Goal: Transaction & Acquisition: Purchase product/service

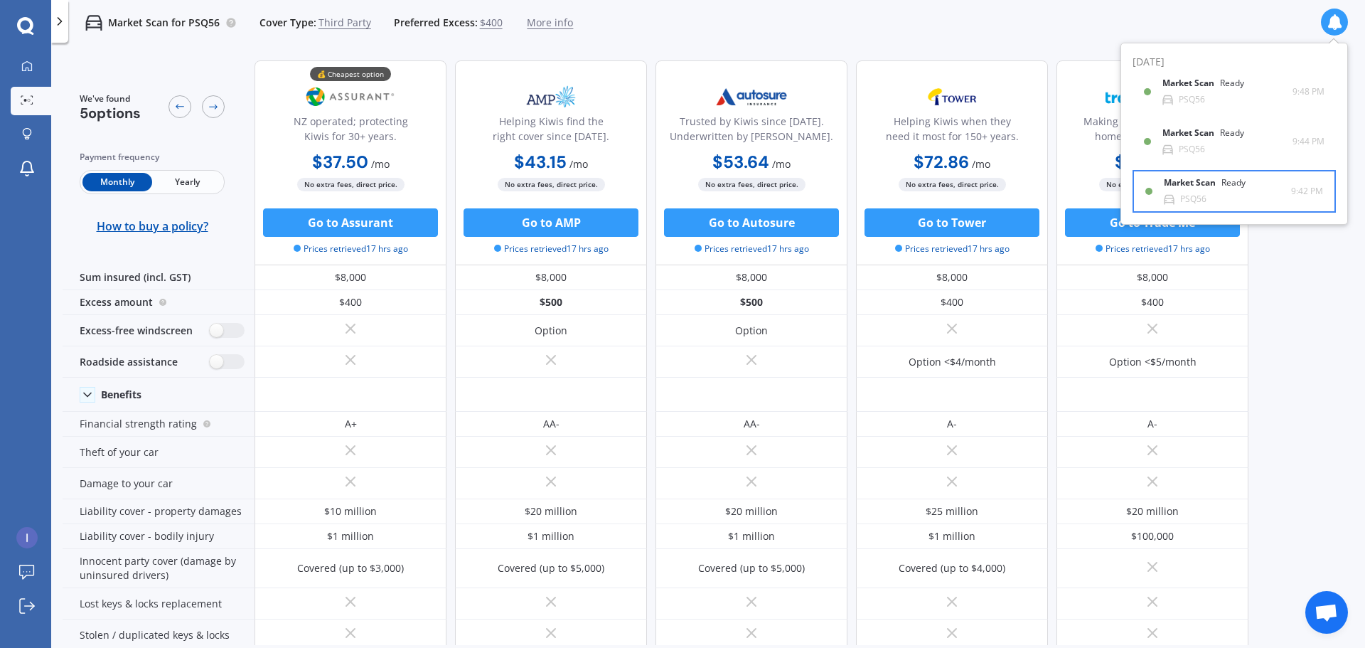
click at [1273, 181] on div "Market Scan Ready PSQ56" at bounding box center [1227, 191] width 127 height 26
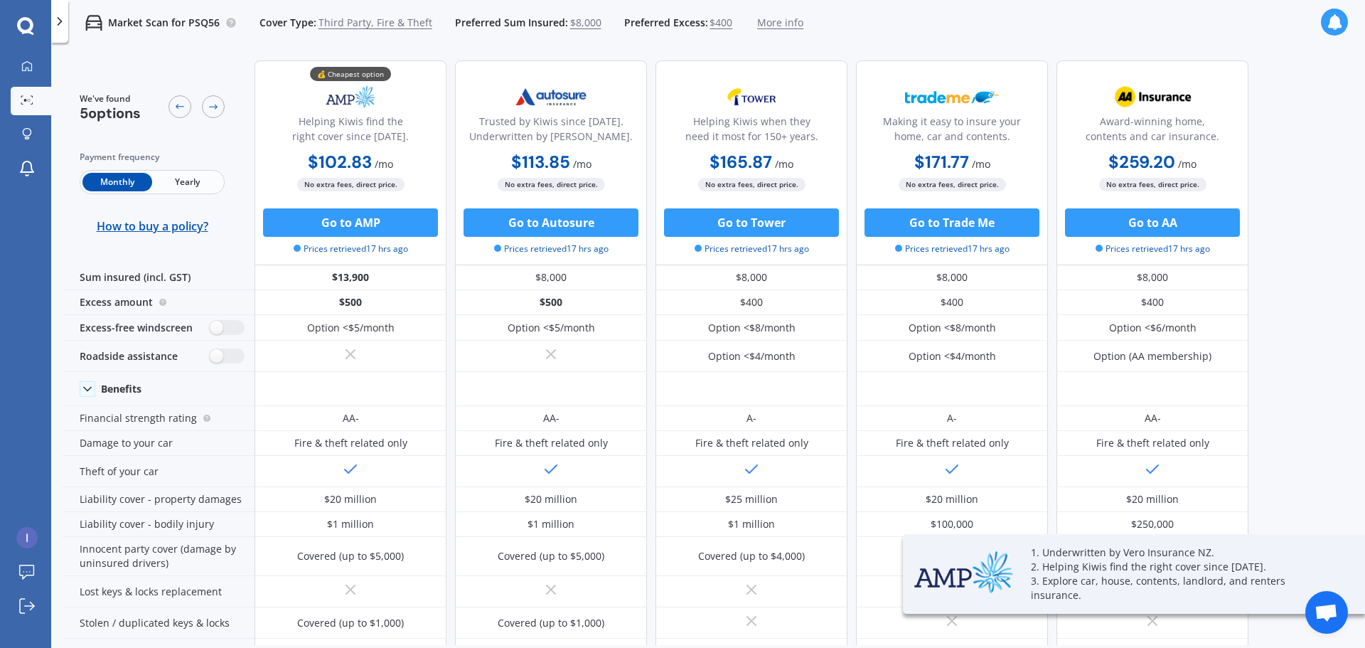
click at [1333, 22] on icon at bounding box center [1335, 22] width 16 height 16
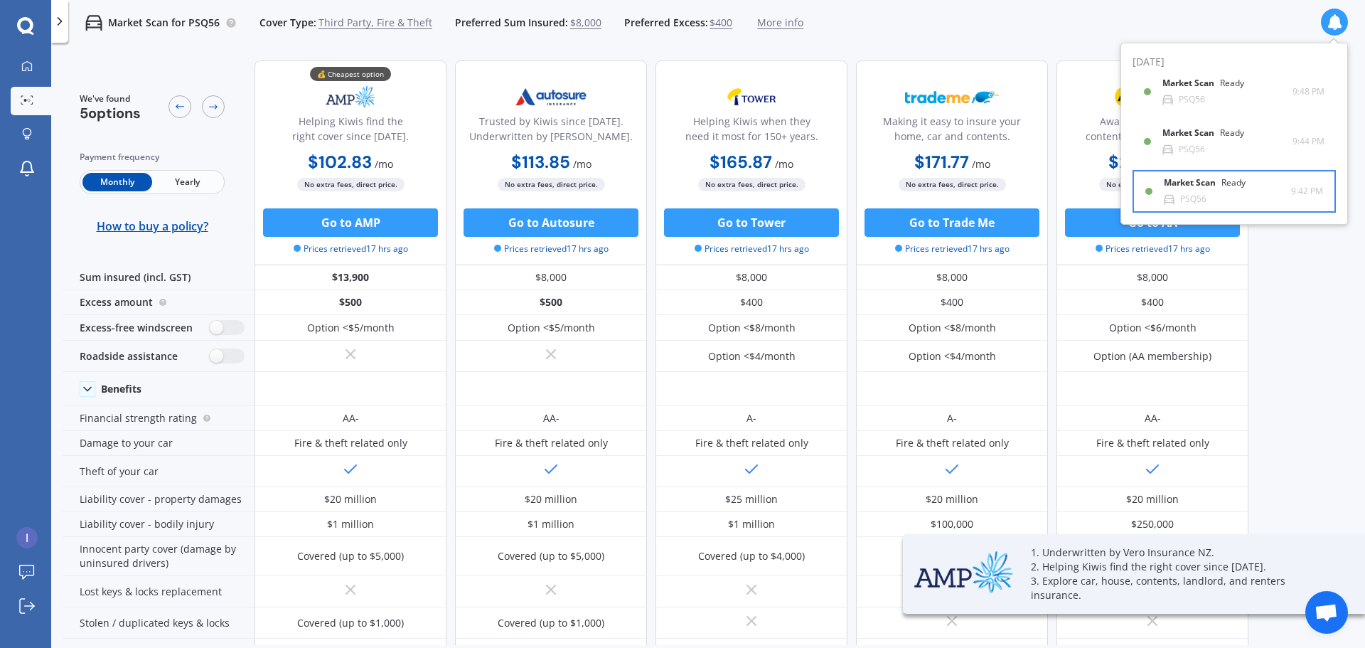
click at [1261, 181] on div "Market Scan Ready" at bounding box center [1213, 186] width 99 height 16
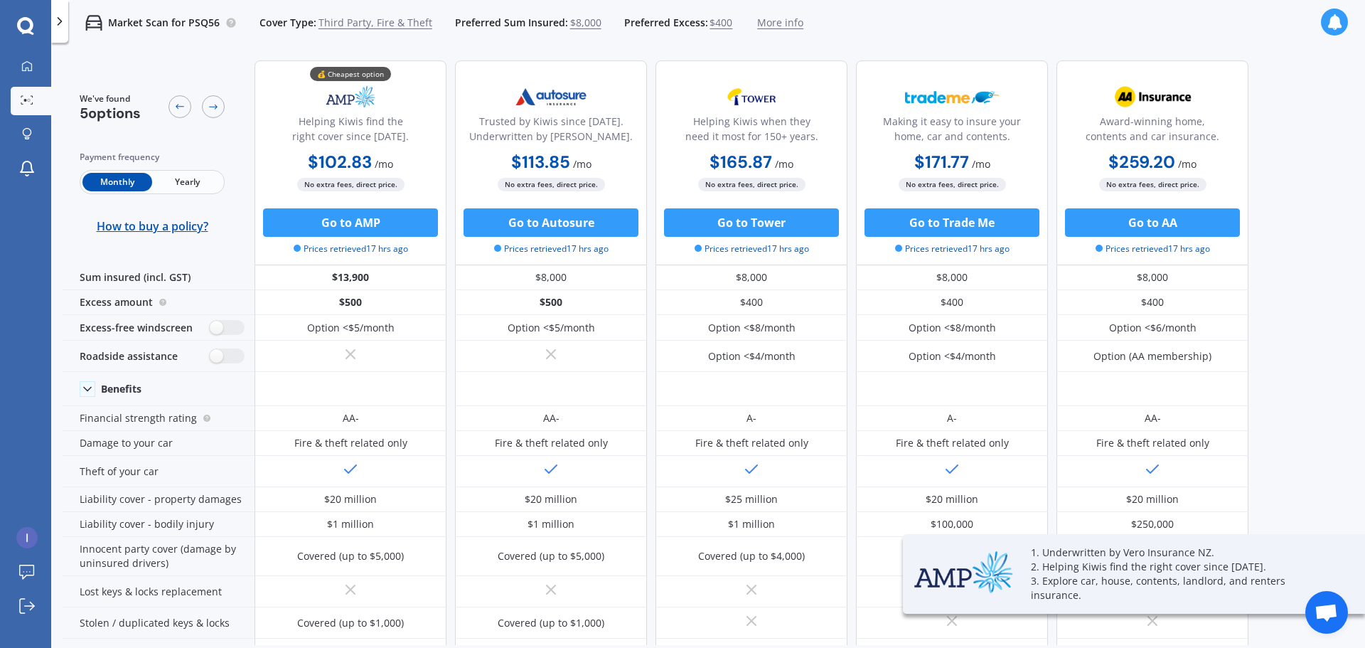
click at [1329, 30] on div at bounding box center [1334, 22] width 27 height 27
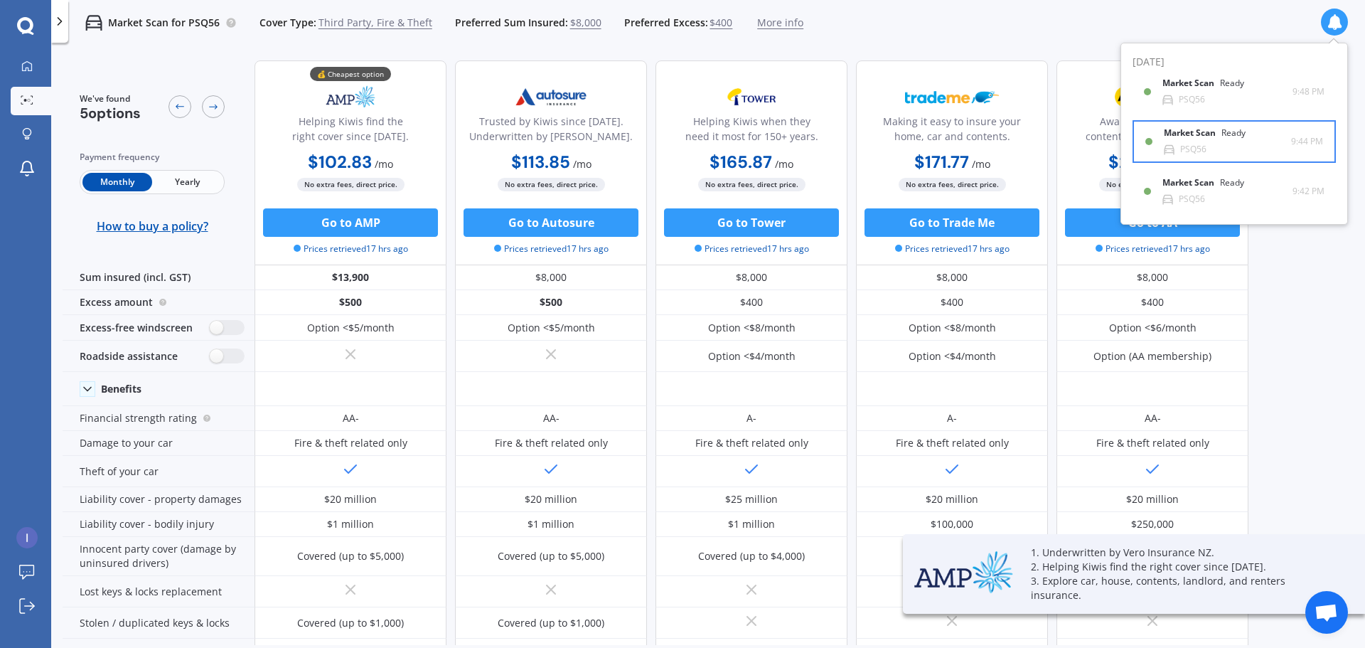
click at [1287, 142] on div "Market Scan Ready PSQ56" at bounding box center [1227, 141] width 127 height 26
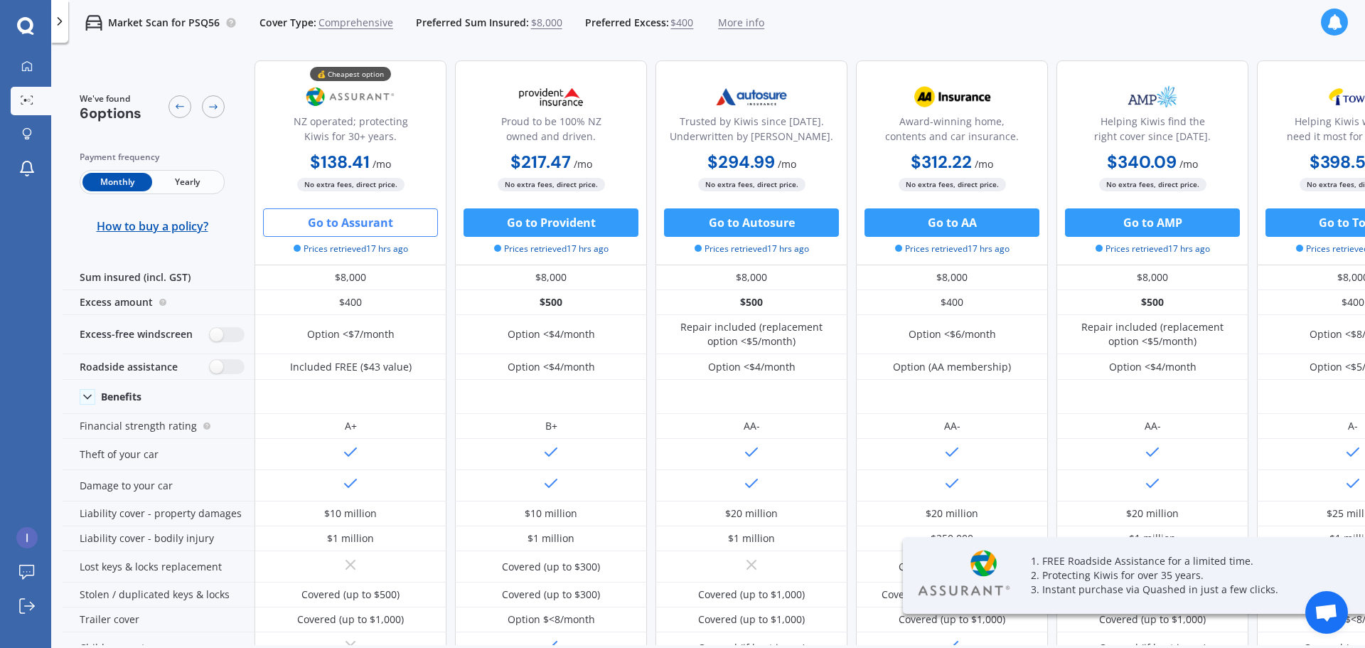
click at [355, 235] on button "Go to Assurant" at bounding box center [350, 222] width 175 height 28
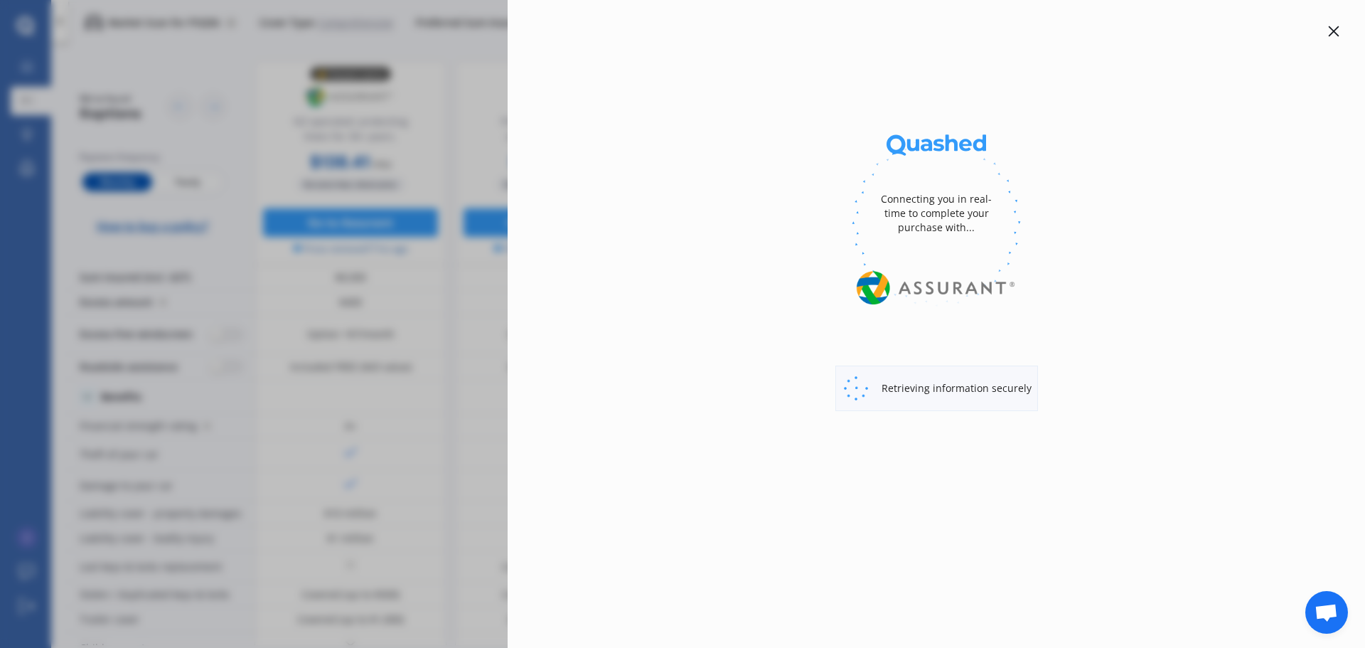
select select "Monthly"
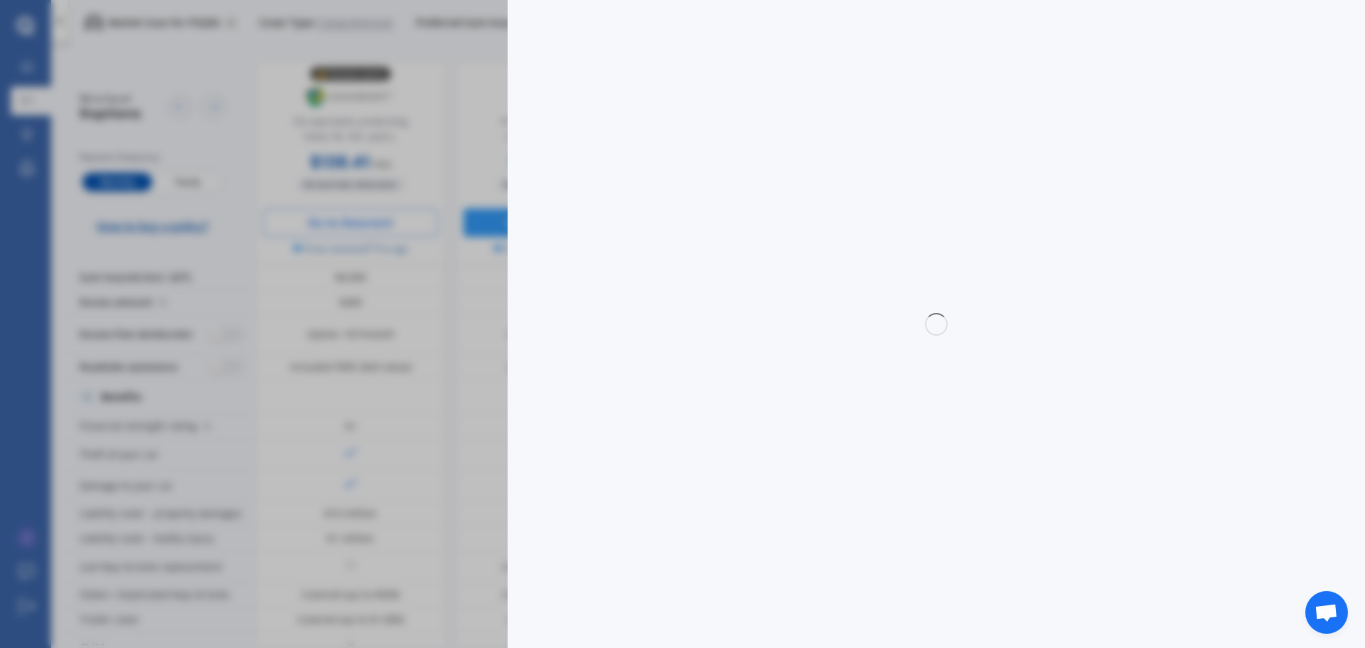
select select "3rd party"
select select "0"
select select "[GEOGRAPHIC_DATA]"
select select "AQUA"
select select "HATCHBACK"
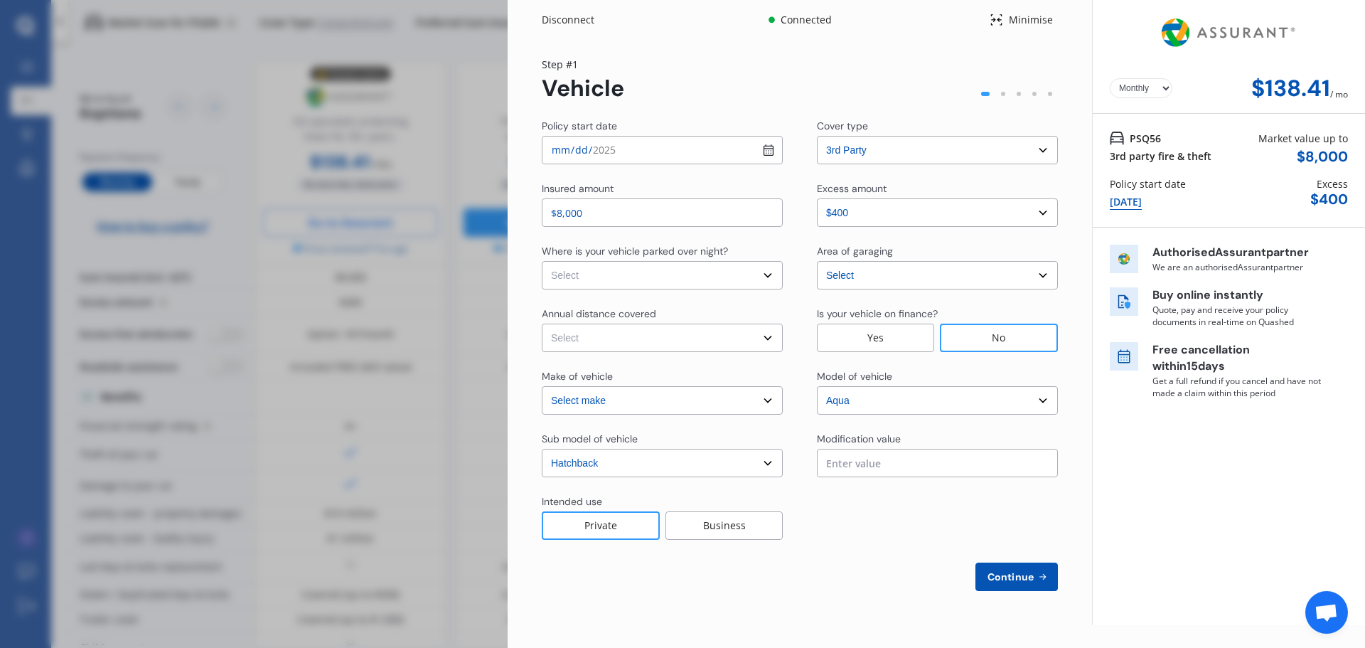
select select "TOYOTA"
click at [633, 279] on select "Select In a garage On own property On street or road" at bounding box center [662, 275] width 241 height 28
select select "In a garage"
click at [542, 261] on select "Select In a garage On own property On street or road" at bounding box center [662, 275] width 241 height 28
click at [603, 335] on select "Select Low (less than 15,000km per year) Average (15,000-30,000km per year) Hig…" at bounding box center [662, 337] width 241 height 28
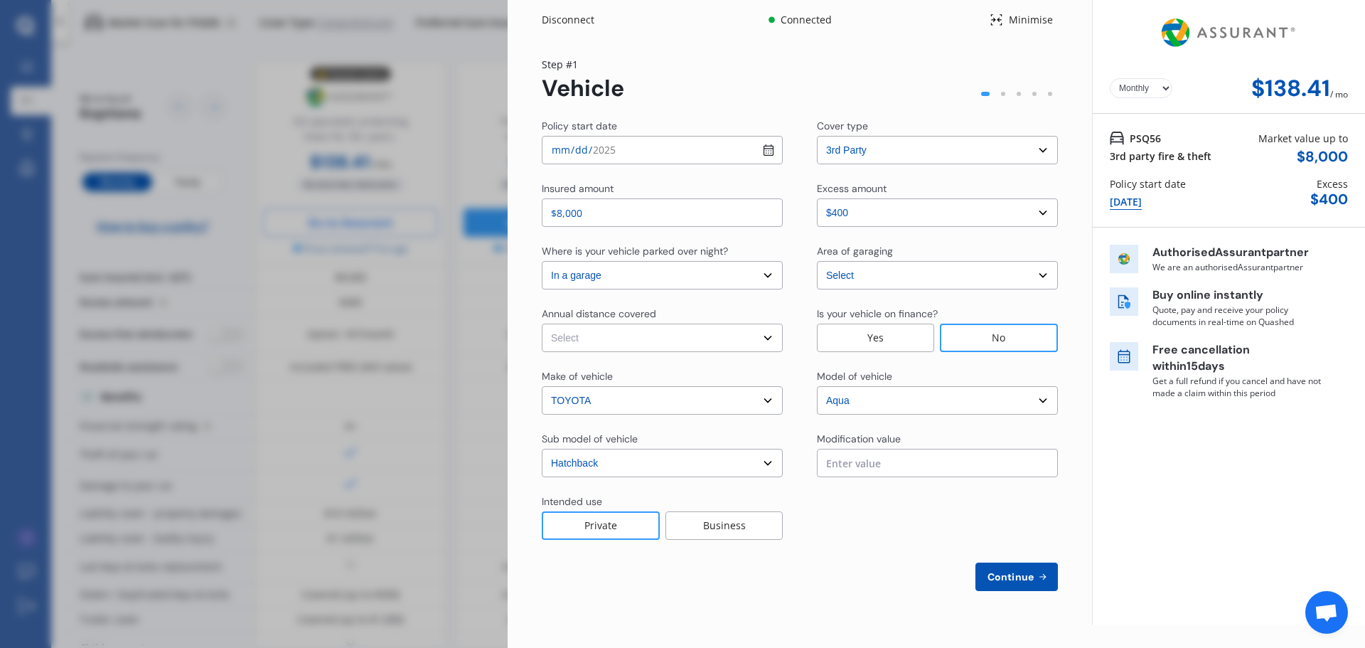
select select "15000"
click at [542, 323] on select "Select Low (less than 15,000km per year) Average (15,000-30,000km per year) Hig…" at bounding box center [662, 337] width 241 height 28
click at [609, 349] on select "Select Low (less than 15,000km per year) Average (15,000-30,000km per year) Hig…" at bounding box center [662, 337] width 241 height 28
click at [542, 323] on select "Select Low (less than 15,000km per year) Average (15,000-30,000km per year) Hig…" at bounding box center [662, 337] width 241 height 28
click at [937, 402] on select "Select model 4 Runner 86 [PERSON_NAME] Alphard Altezza Aqua Aristo Aurion Auris…" at bounding box center [937, 400] width 241 height 28
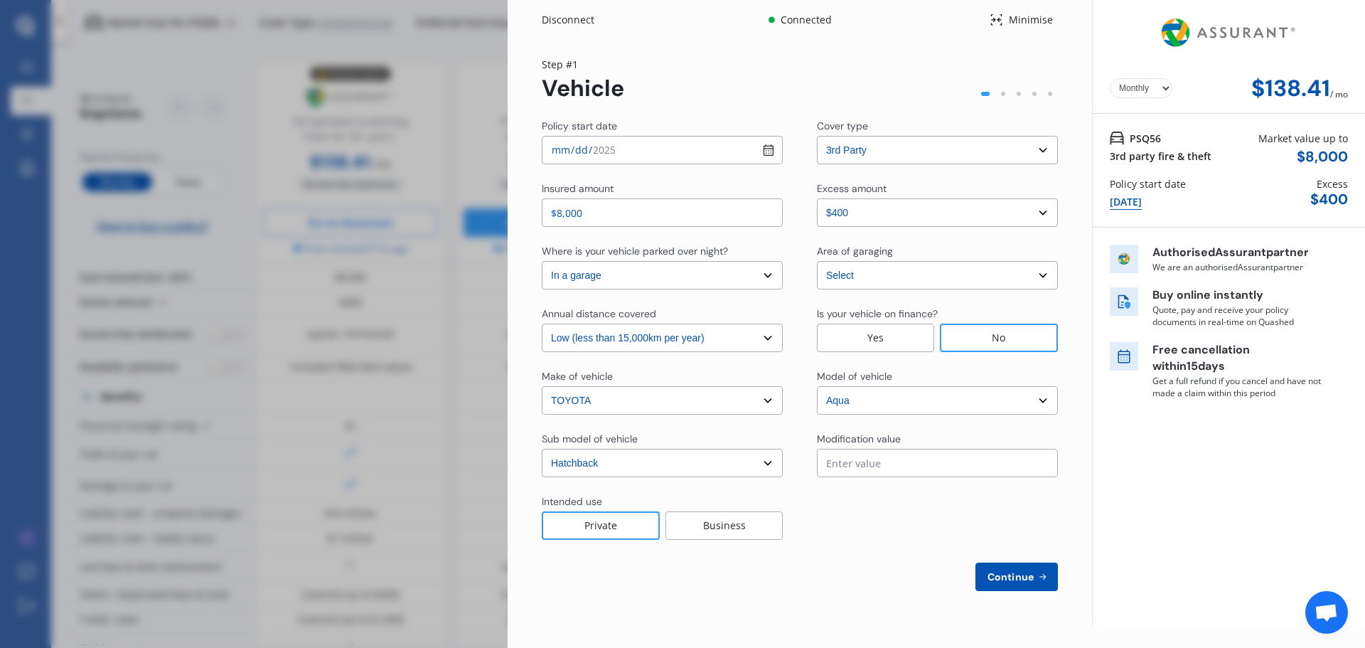
click at [937, 402] on select "Select model 4 Runner 86 [PERSON_NAME] Alphard Altezza Aqua Aristo Aurion Auris…" at bounding box center [937, 400] width 241 height 28
click at [896, 214] on select "Select excess amount $400 $900 $1,400" at bounding box center [937, 212] width 241 height 28
click at [884, 208] on select "Select excess amount $400 $900 $1,400" at bounding box center [937, 212] width 241 height 28
click at [879, 218] on select "Select excess amount $400 $900 $1,400" at bounding box center [937, 212] width 241 height 28
click at [1014, 210] on select "Select excess amount $400 $900 $1,400" at bounding box center [937, 212] width 241 height 28
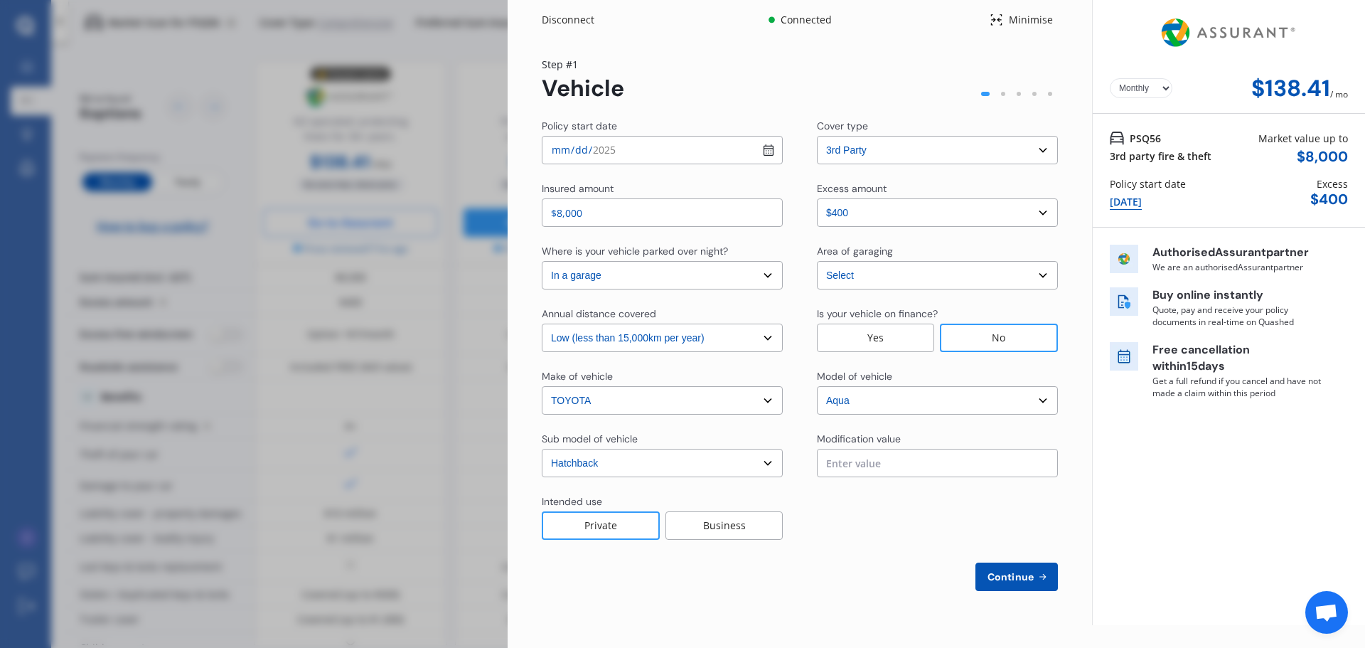
drag, startPoint x: 936, startPoint y: 151, endPoint x: 923, endPoint y: 156, distance: 13.1
click at [923, 156] on select "Select cover type 3rd Party Full" at bounding box center [937, 150] width 241 height 28
click at [817, 136] on select "Select cover type 3rd Party Full" at bounding box center [937, 150] width 241 height 28
drag, startPoint x: 992, startPoint y: 156, endPoint x: 987, endPoint y: 162, distance: 7.7
click at [991, 157] on select "Select cover type 3rd Party Full" at bounding box center [937, 150] width 241 height 28
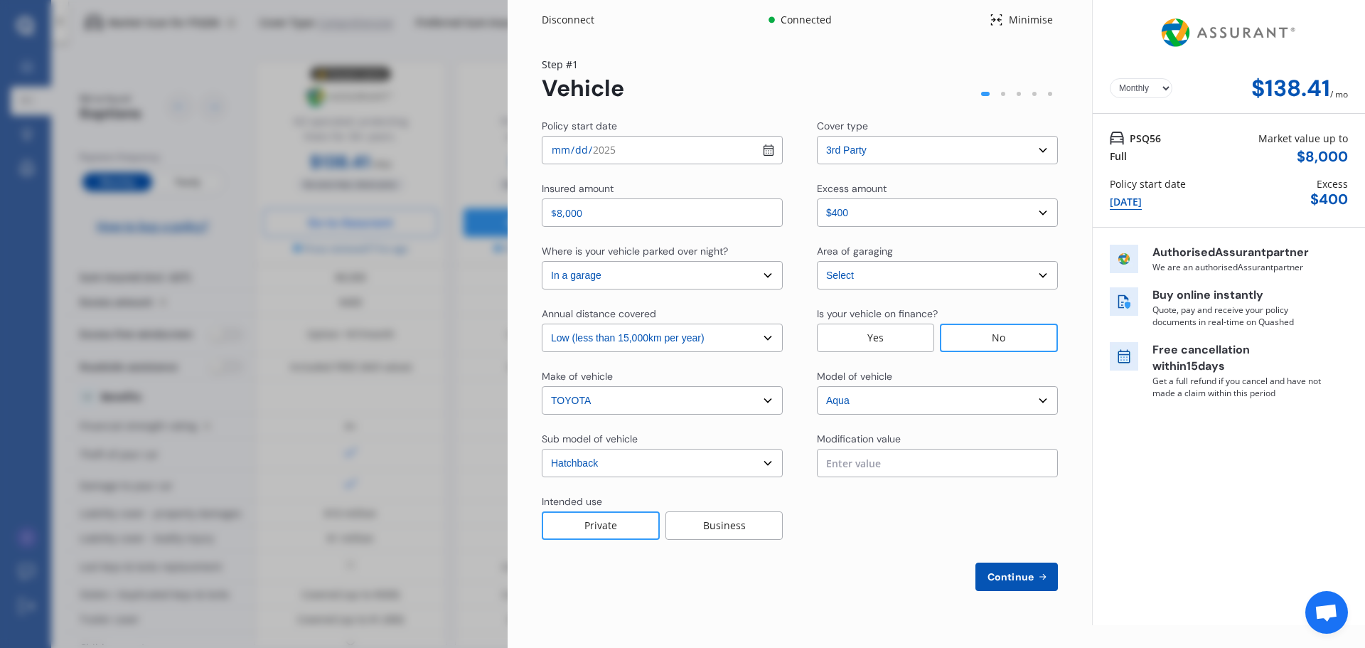
click at [817, 136] on select "Select cover type 3rd Party Full" at bounding box center [937, 150] width 241 height 28
click at [955, 164] on select "Select cover type 3rd Party Full" at bounding box center [937, 150] width 241 height 28
select select "full"
click at [817, 136] on select "Select cover type 3rd Party Full" at bounding box center [937, 150] width 241 height 28
click at [702, 205] on input "$8,000" at bounding box center [662, 212] width 241 height 28
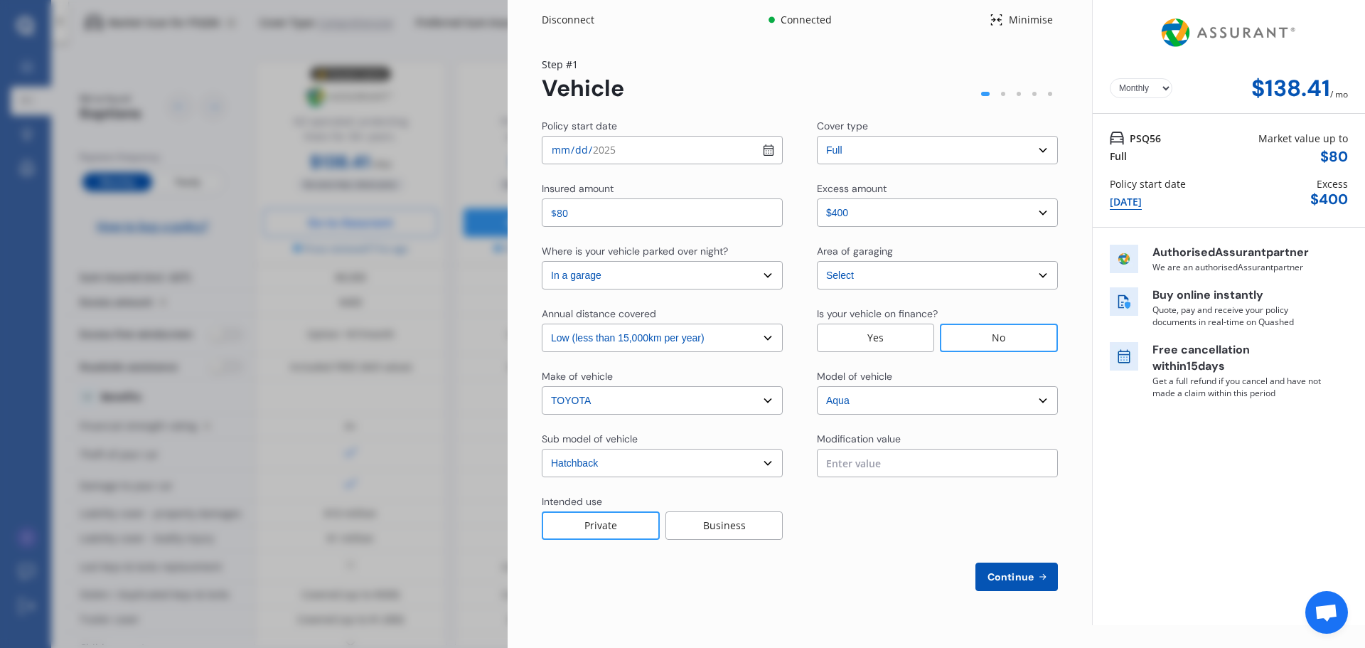
type input "$8"
type input "$9,000"
click at [1028, 579] on span "Continue" at bounding box center [1011, 576] width 52 height 11
select select "Mr"
select select "14"
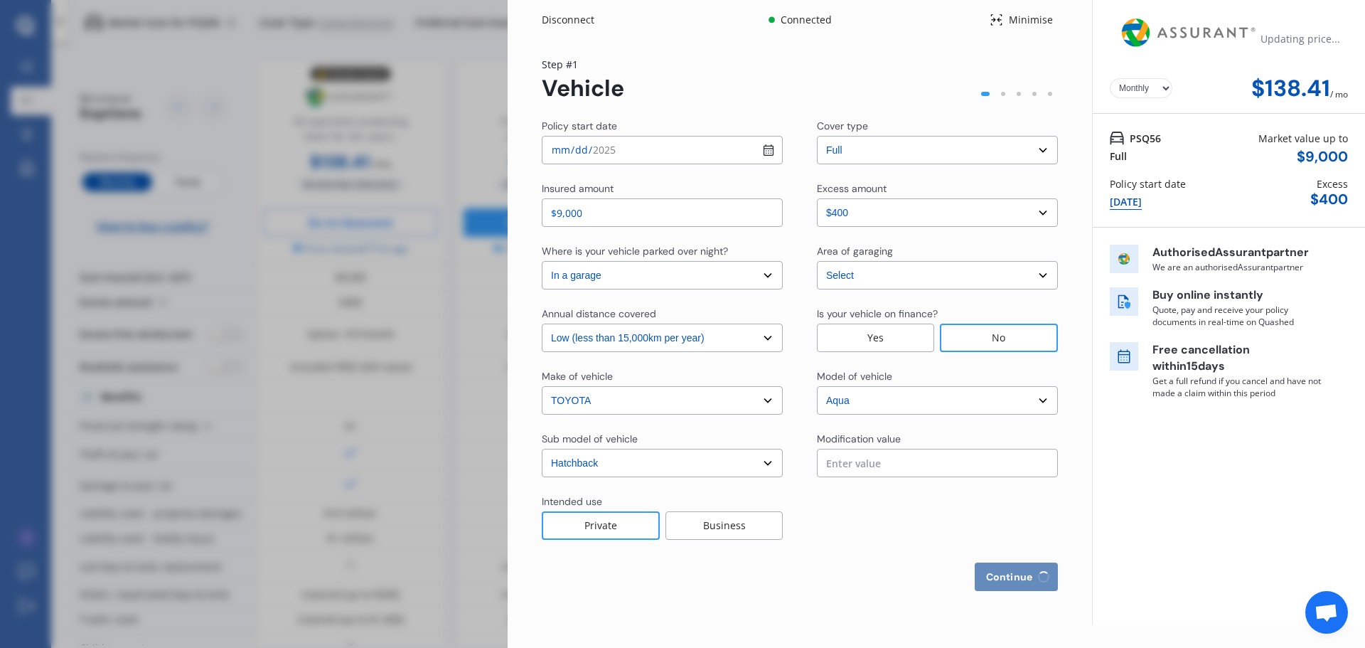
select select "03"
select select "2006"
select select "full"
select select "less than 1 year"
select select "[GEOGRAPHIC_DATA]"
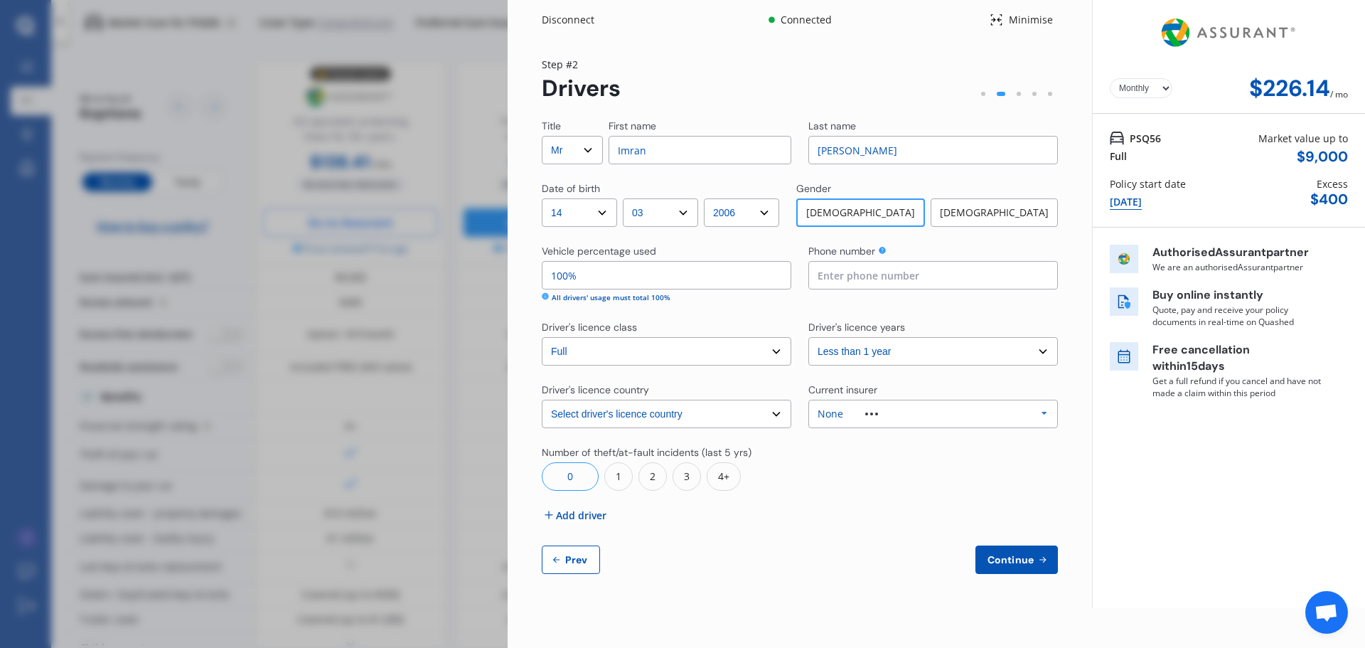
click at [579, 555] on span "Prev" at bounding box center [576, 559] width 28 height 11
select select "full"
select select "0"
select select "In a garage"
select select "[GEOGRAPHIC_DATA]"
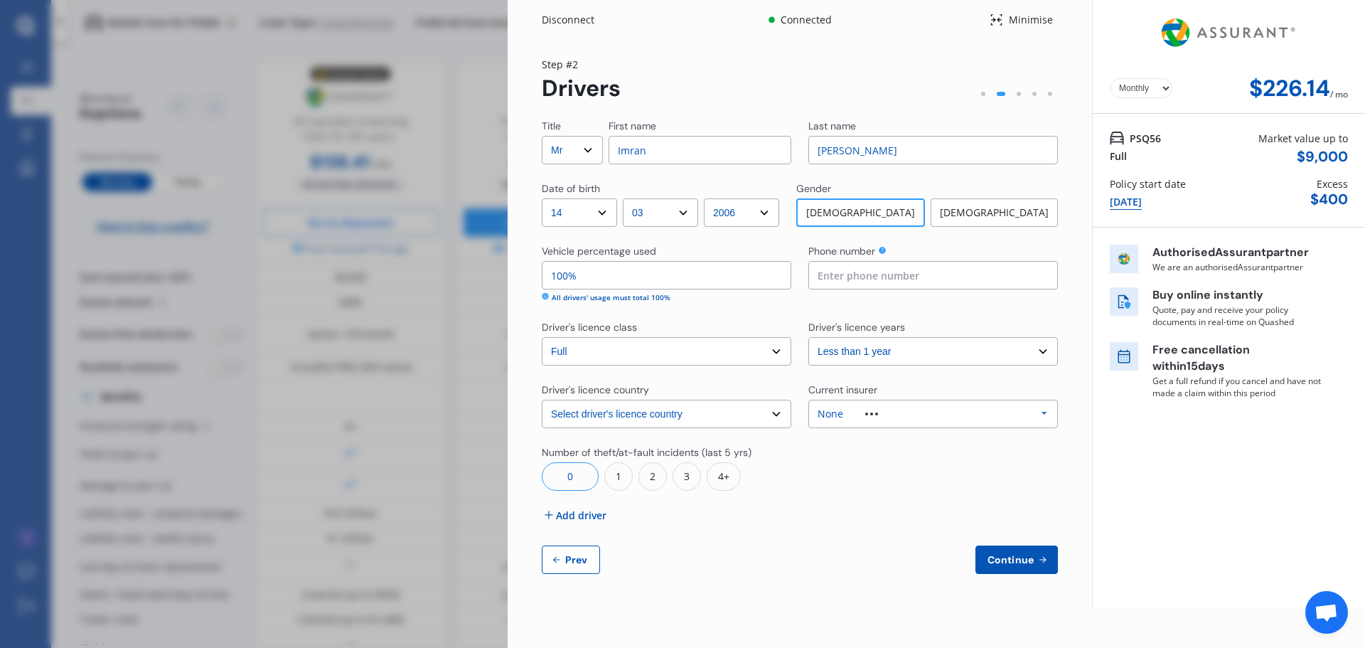
select select "15000"
select select "TOYOTA"
select select "AQUA"
select select "HATCHBACK"
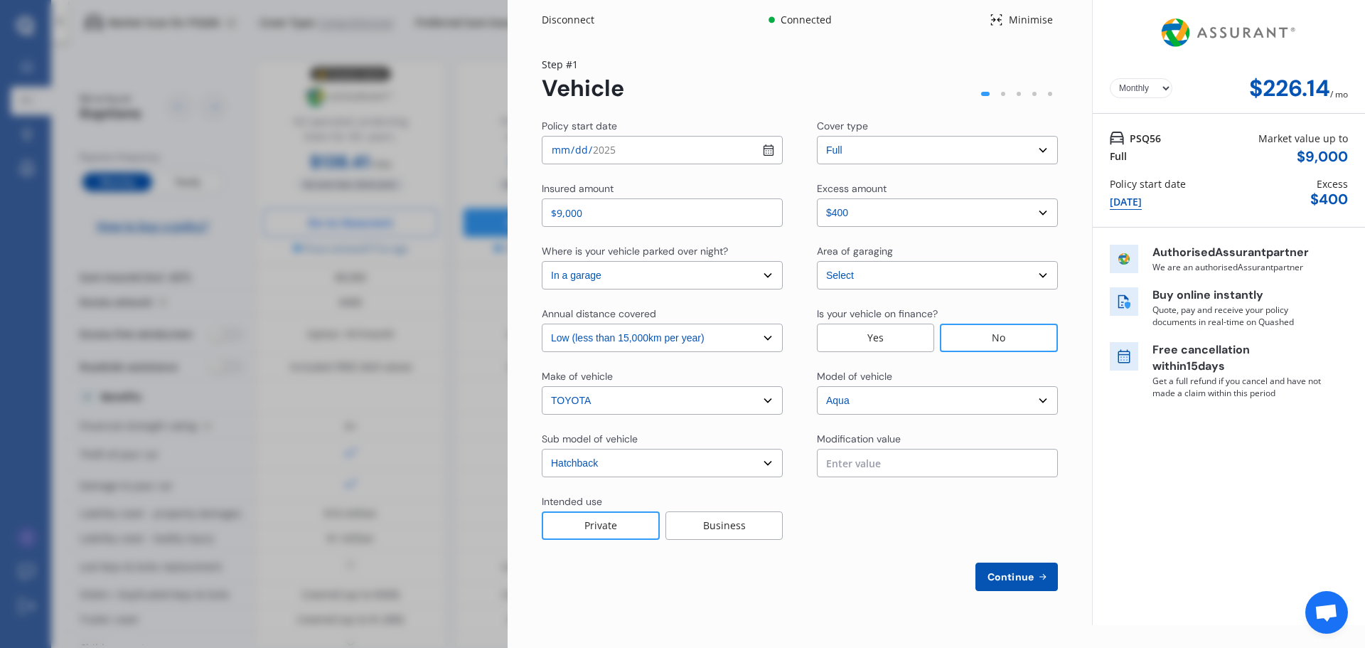
click at [665, 218] on input "$9,000" at bounding box center [662, 212] width 241 height 28
type input "$9"
type input "$8,000"
click at [1033, 575] on span "Continue" at bounding box center [1011, 576] width 52 height 11
select select "Mr"
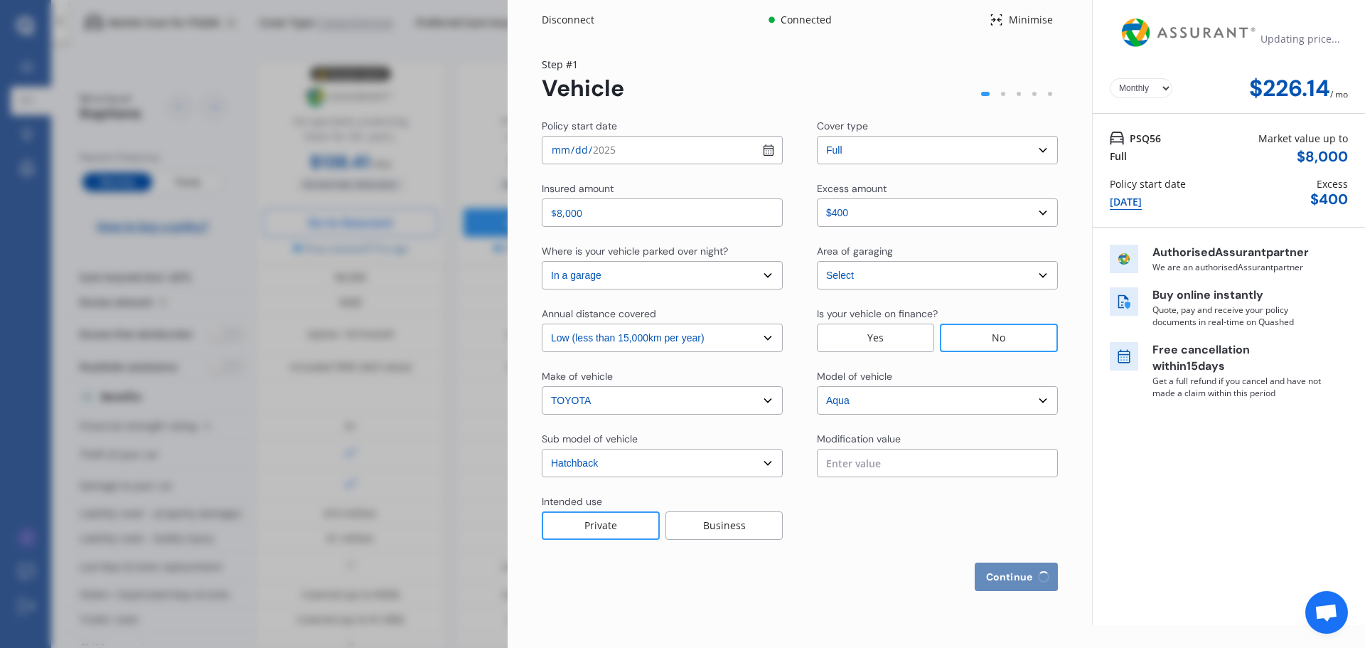
select select "14"
select select "03"
select select "2006"
select select "full"
select select "less than 1 year"
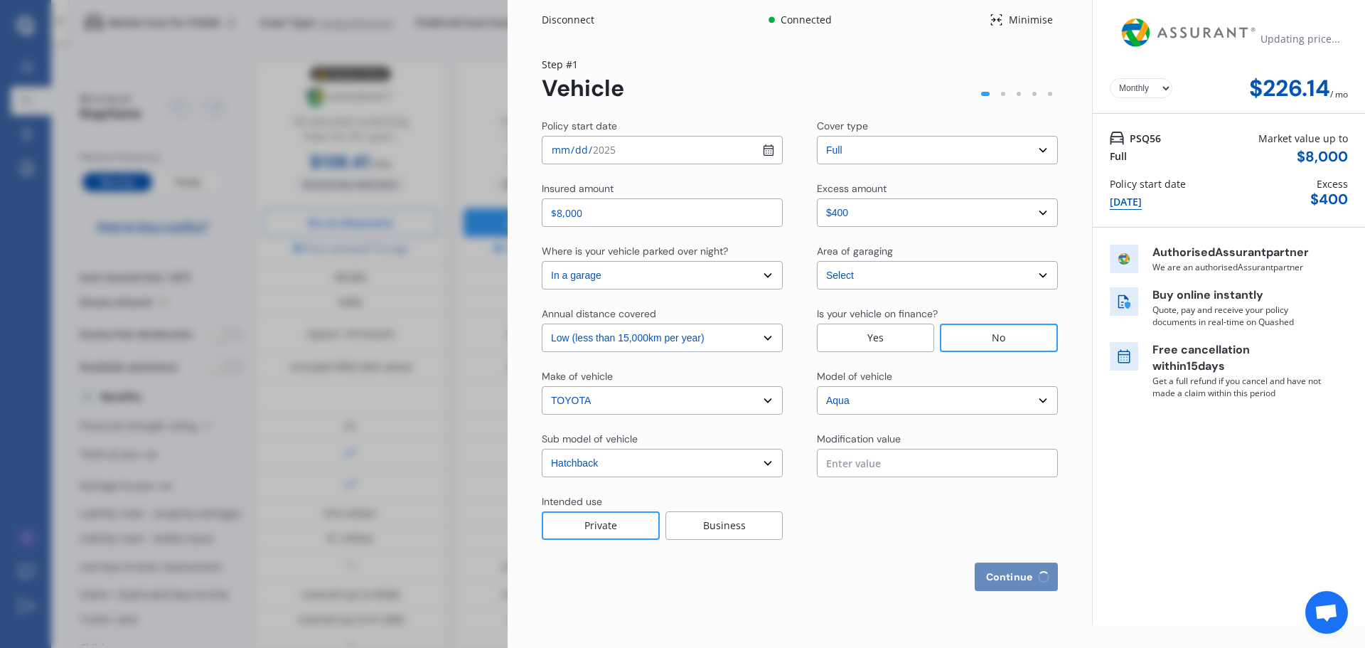
select select "[GEOGRAPHIC_DATA]"
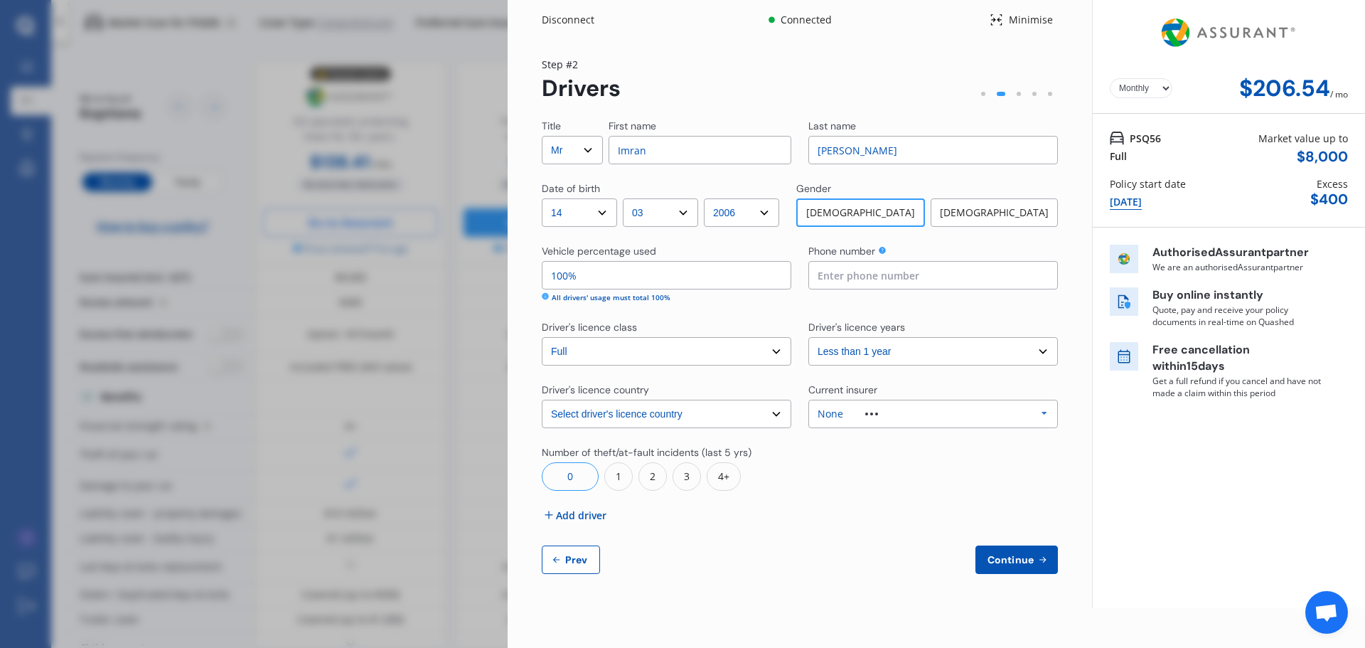
click at [567, 567] on button "Prev" at bounding box center [571, 559] width 58 height 28
select select "full"
select select "0"
select select "In a garage"
select select "[GEOGRAPHIC_DATA]"
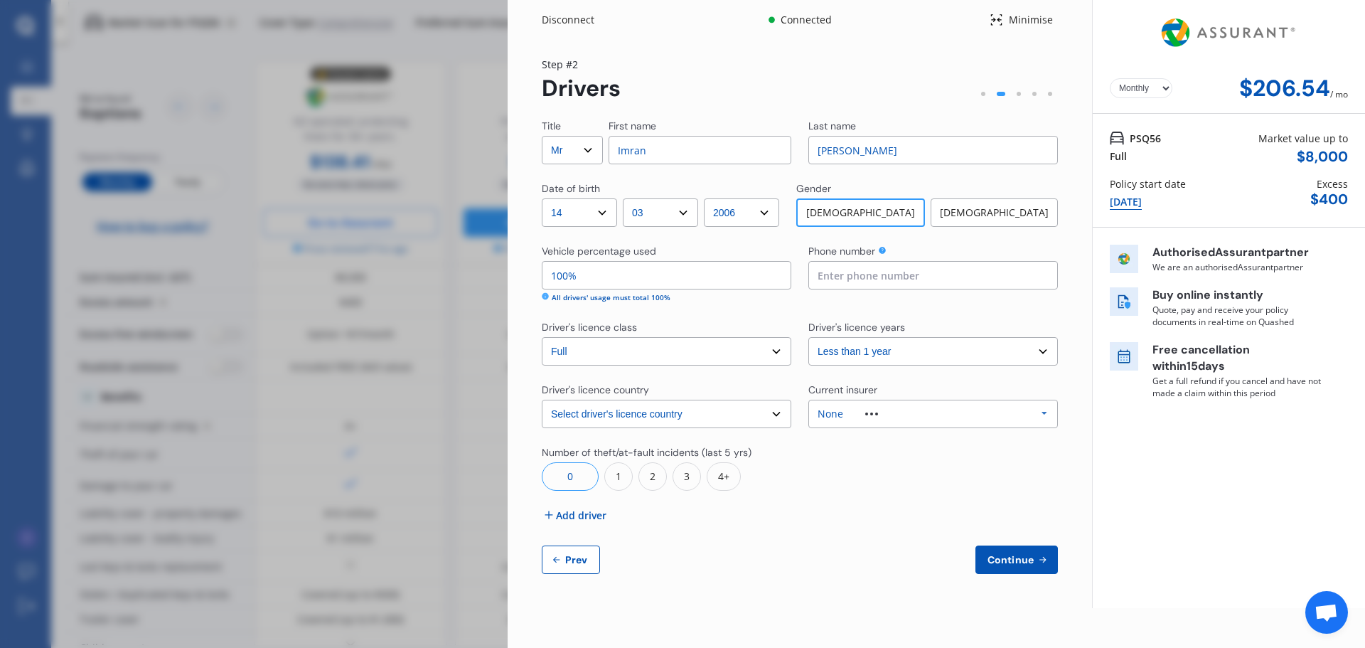
select select "15000"
select select "TOYOTA"
select select "AQUA"
select select "HATCHBACK"
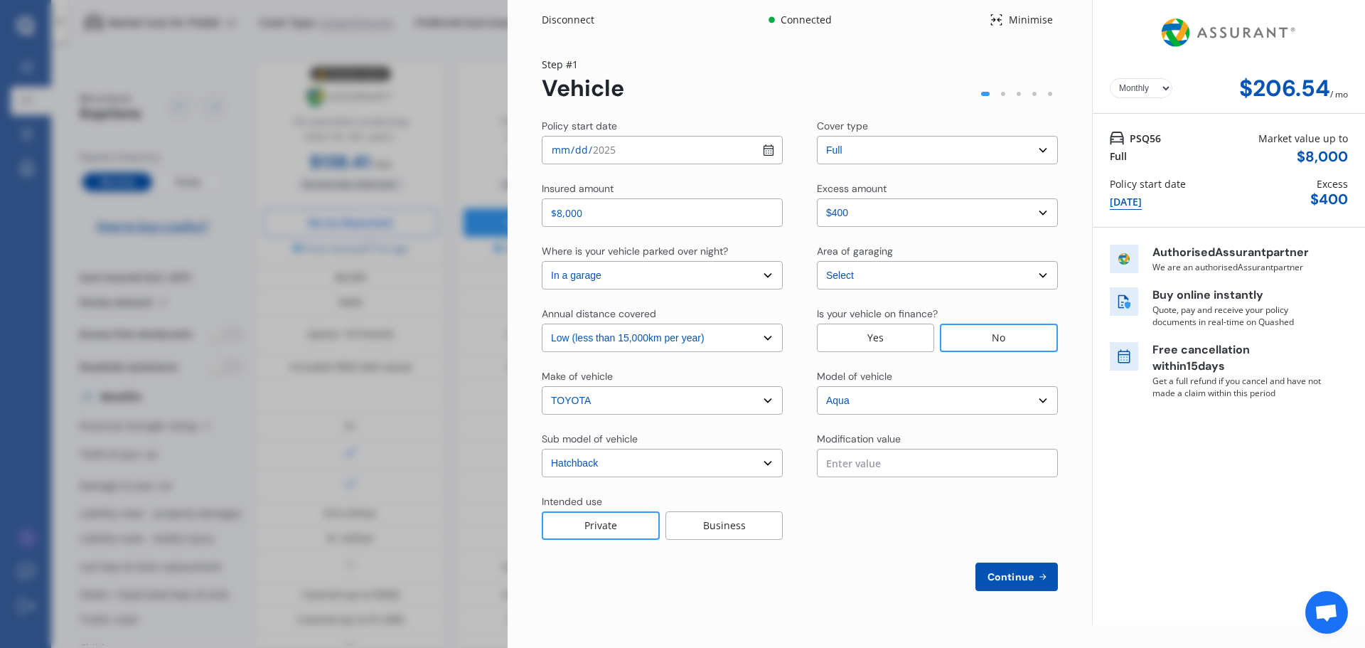
click at [607, 220] on input "$8,000" at bounding box center [662, 212] width 241 height 28
type input "$8"
type input "$7,000"
click at [961, 213] on select "Select excess amount $400 $900 $1,400" at bounding box center [937, 212] width 241 height 28
select select "500.00"
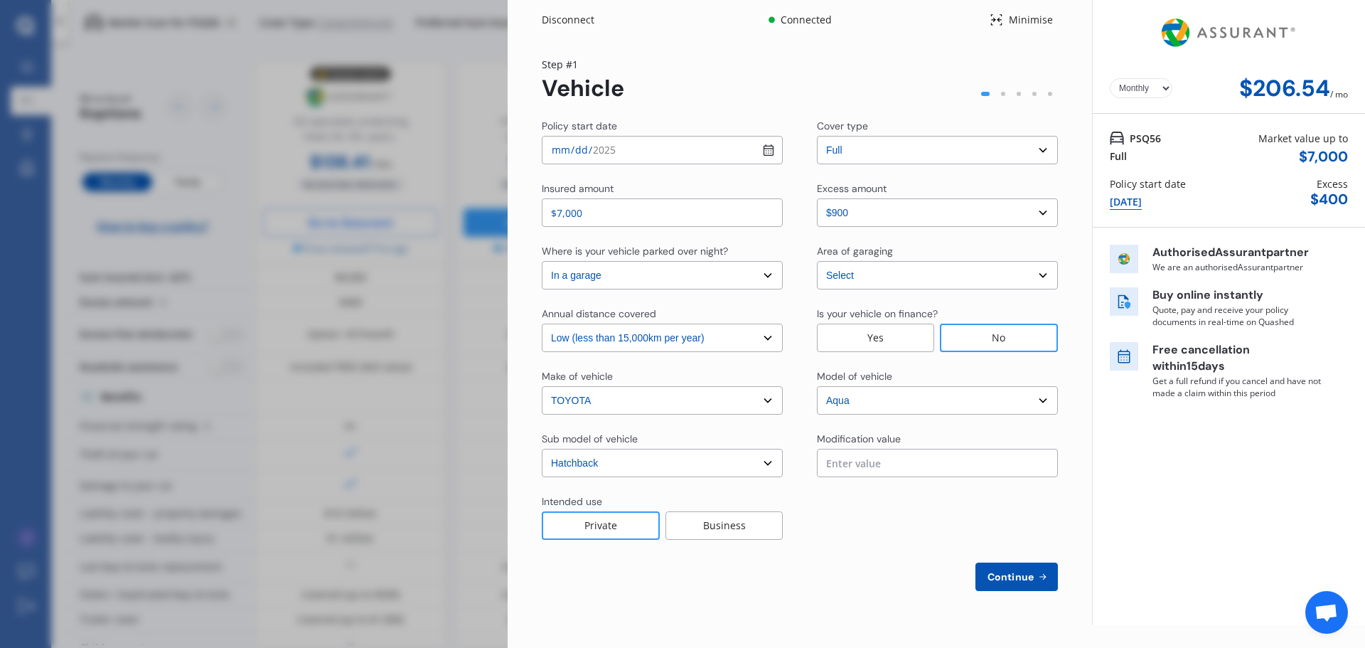
click at [817, 198] on select "Select excess amount $400 $900 $1,400" at bounding box center [937, 212] width 241 height 28
click at [1006, 581] on span "Continue" at bounding box center [1011, 576] width 52 height 11
select select "Mr"
select select "14"
select select "03"
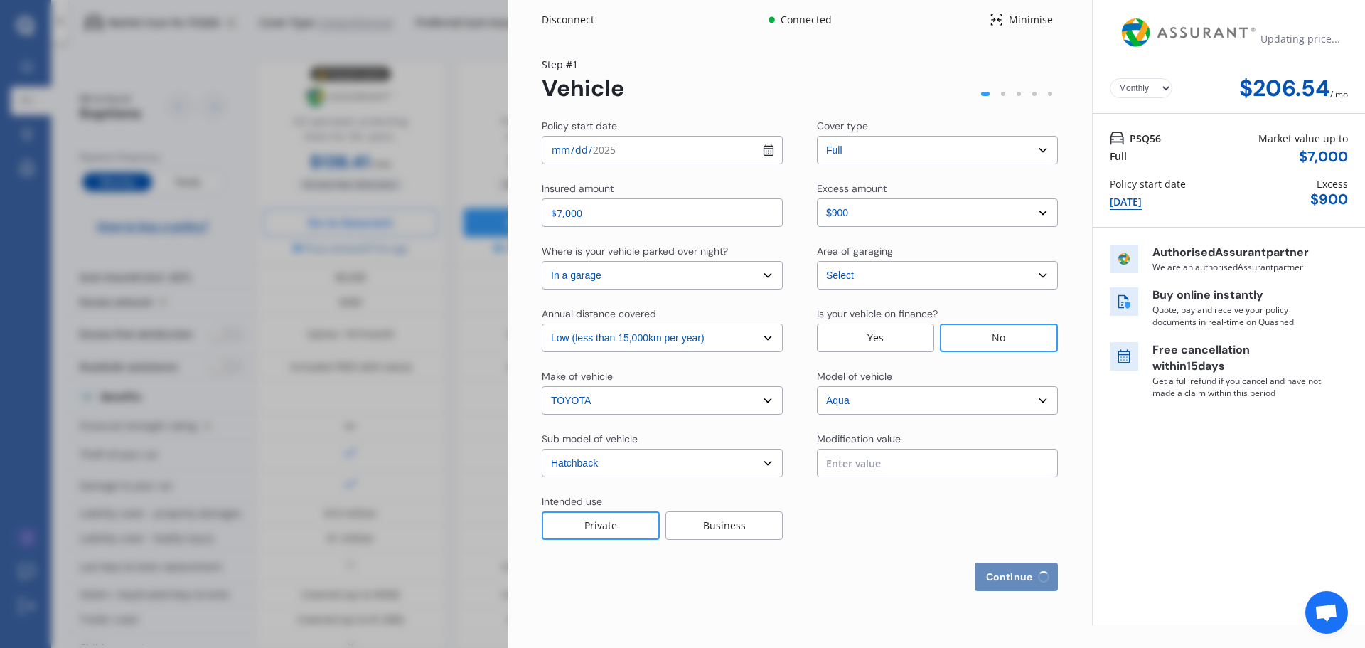
select select "2006"
select select "full"
select select "less than 1 year"
select select "[GEOGRAPHIC_DATA]"
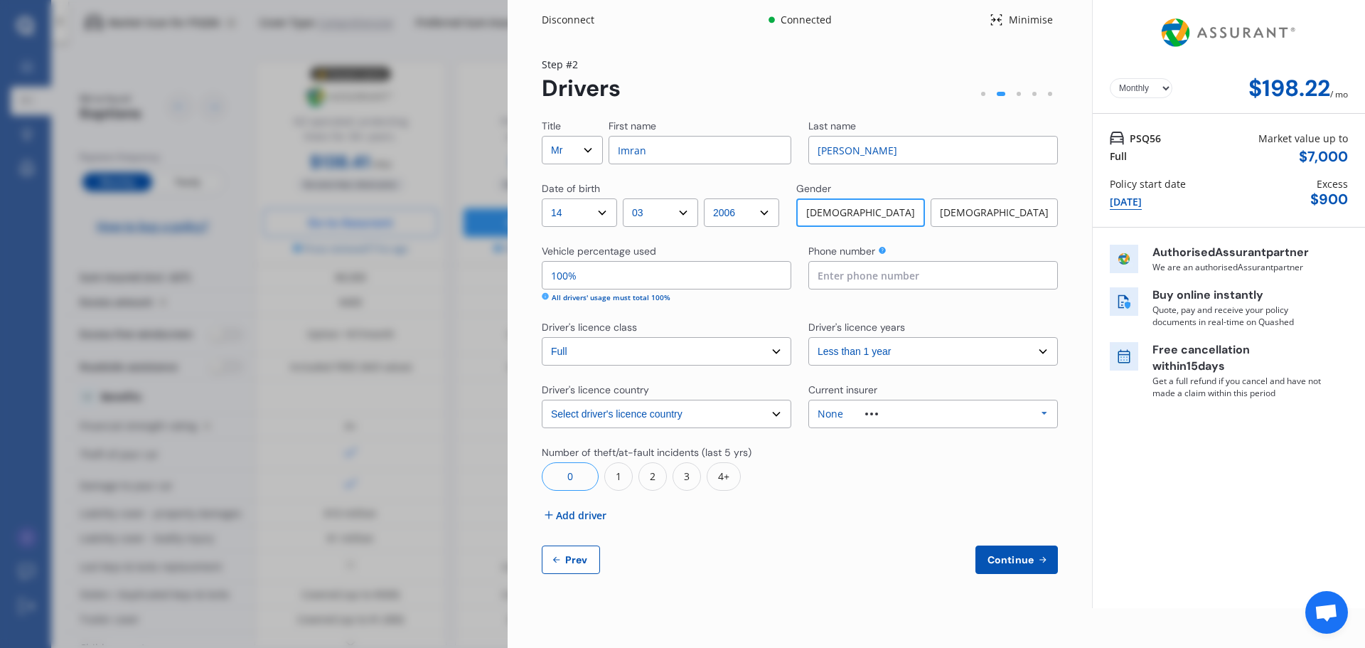
click at [570, 555] on span "Prev" at bounding box center [576, 559] width 28 height 11
select select "full"
select select "500.00"
select select "In a garage"
select select "[GEOGRAPHIC_DATA]"
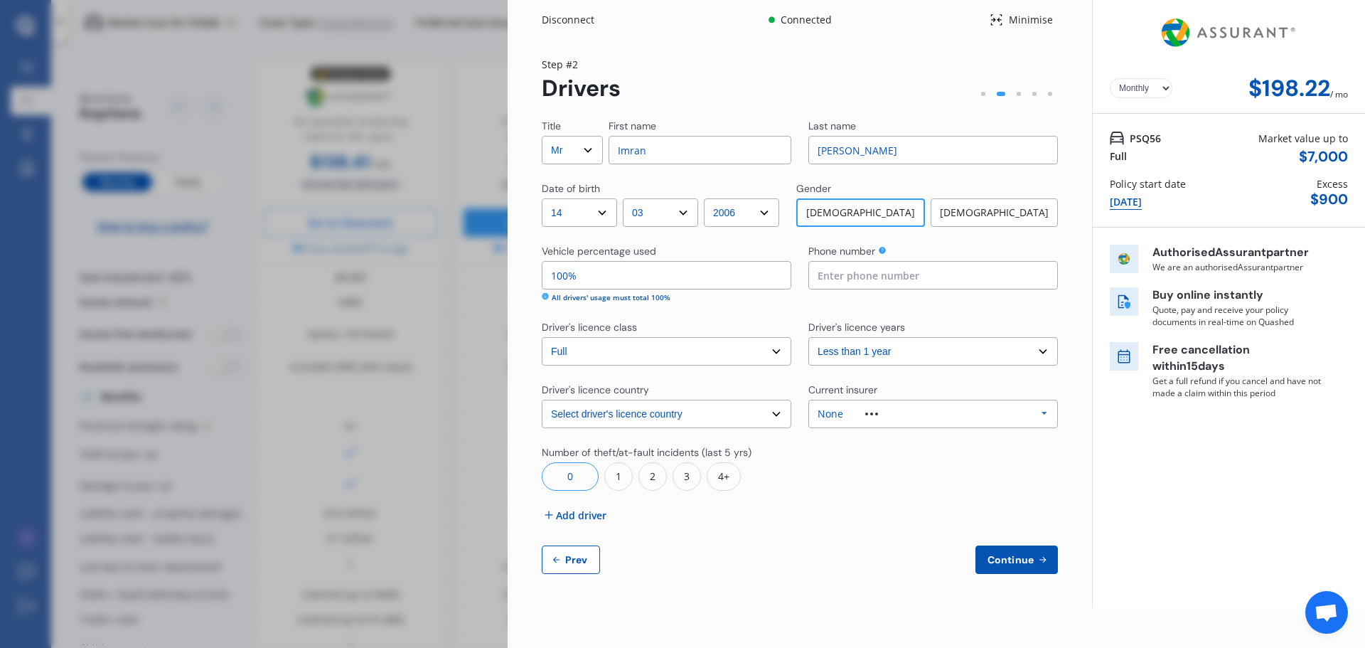
select select "15000"
select select "TOYOTA"
select select "AQUA"
select select "HATCHBACK"
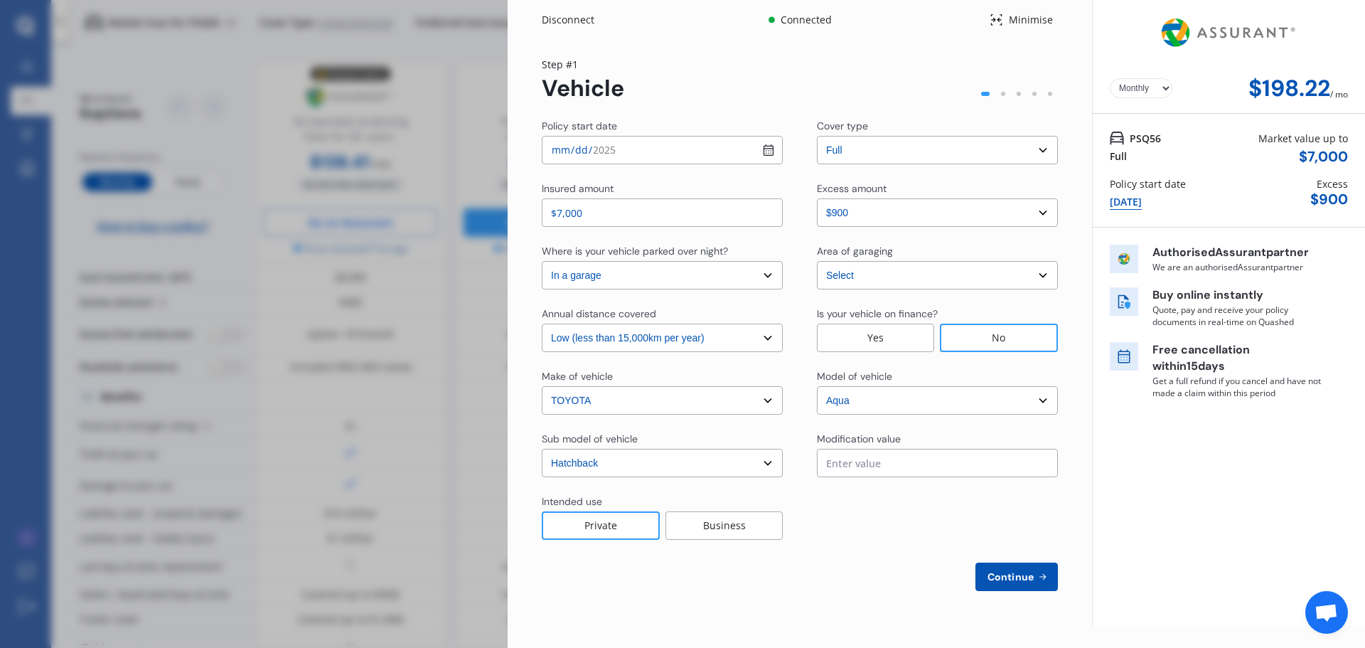
click at [933, 220] on select "Select excess amount $400 $900 $1,400" at bounding box center [937, 212] width 241 height 28
select select "0"
click at [817, 198] on select "Select excess amount $400 $900 $1,400" at bounding box center [937, 212] width 241 height 28
click at [914, 153] on select "Select cover type 3rd Party Full" at bounding box center [937, 150] width 241 height 28
select select "3rd party"
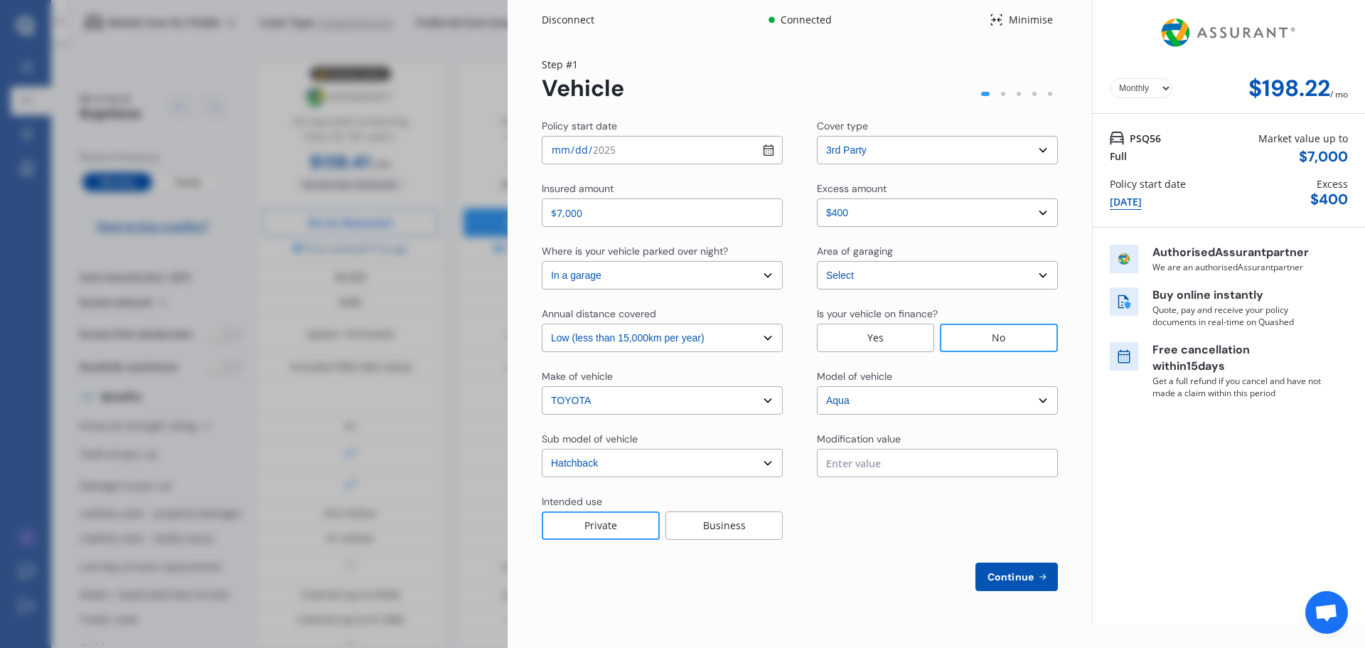
click at [817, 136] on select "Select cover type 3rd Party Full" at bounding box center [937, 150] width 241 height 28
click at [1004, 579] on span "Continue" at bounding box center [1011, 576] width 52 height 11
select select "Mr"
select select "14"
select select "03"
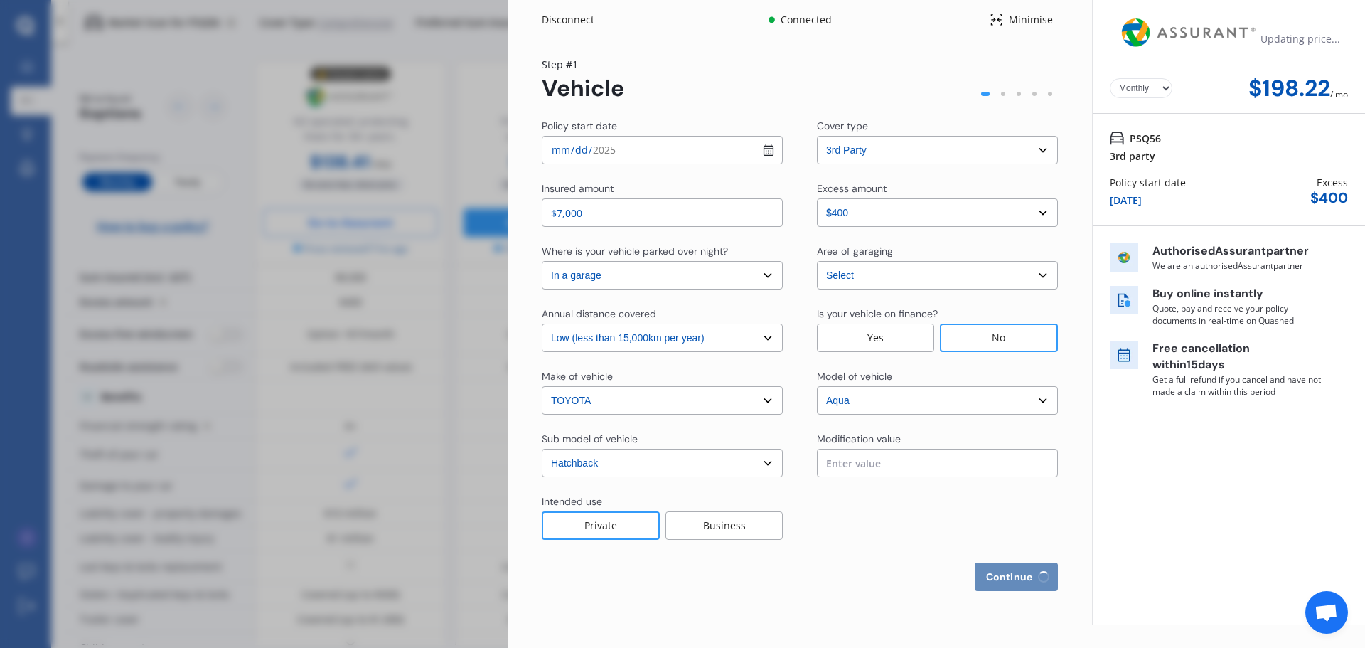
select select "2006"
select select "full"
select select "less than 1 year"
select select "[GEOGRAPHIC_DATA]"
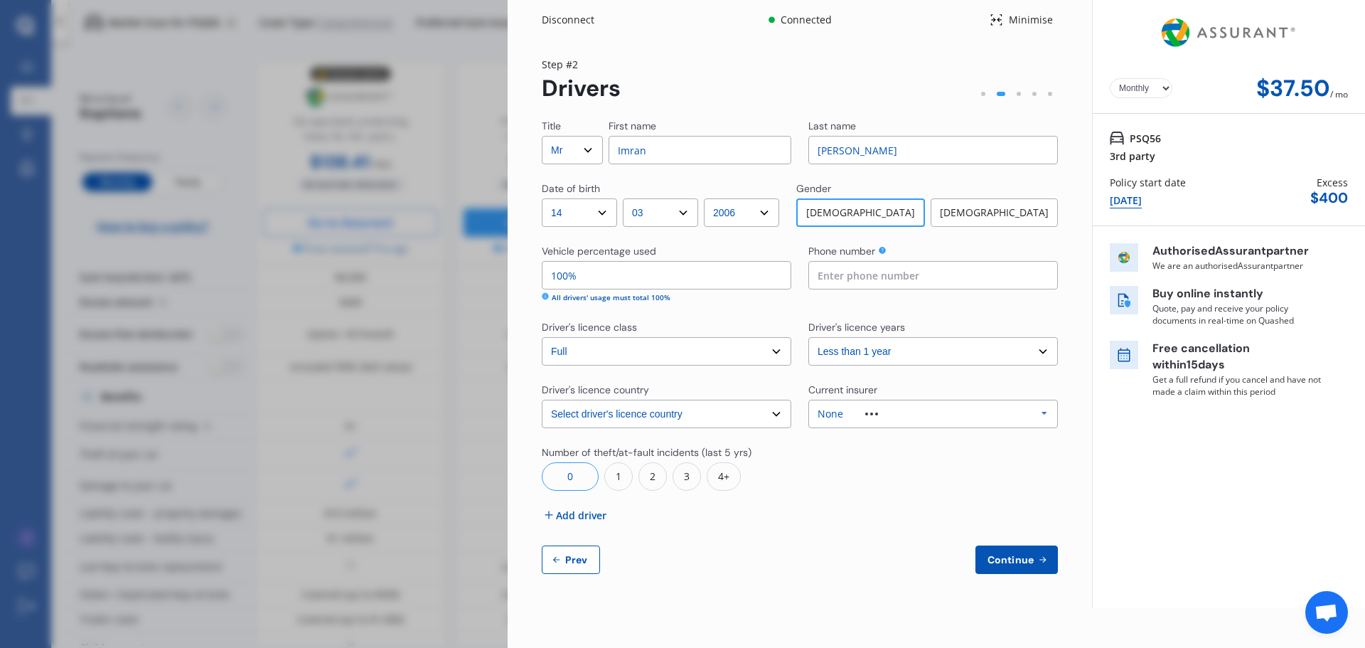
click at [581, 550] on button "Prev" at bounding box center [571, 559] width 58 height 28
select select "3rd party"
select select "0"
select select "In a garage"
select select "[GEOGRAPHIC_DATA]"
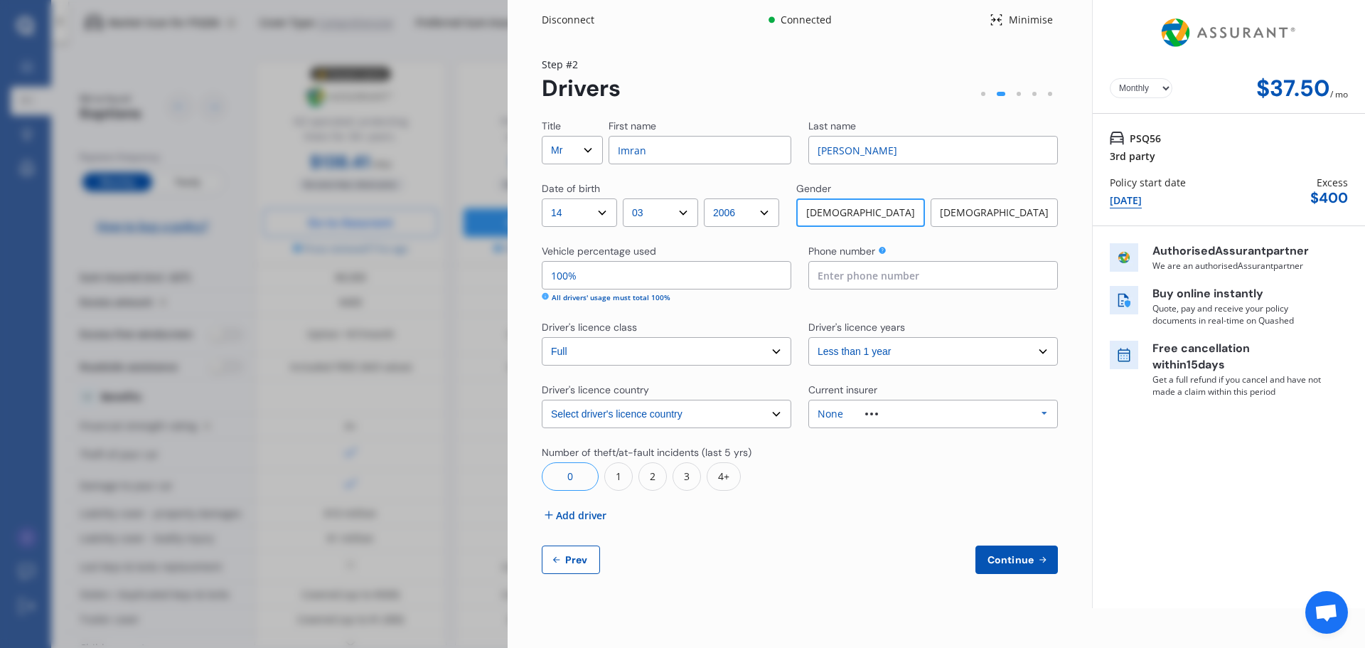
select select "15000"
select select "TOYOTA"
select select "AQUA"
select select "HATCHBACK"
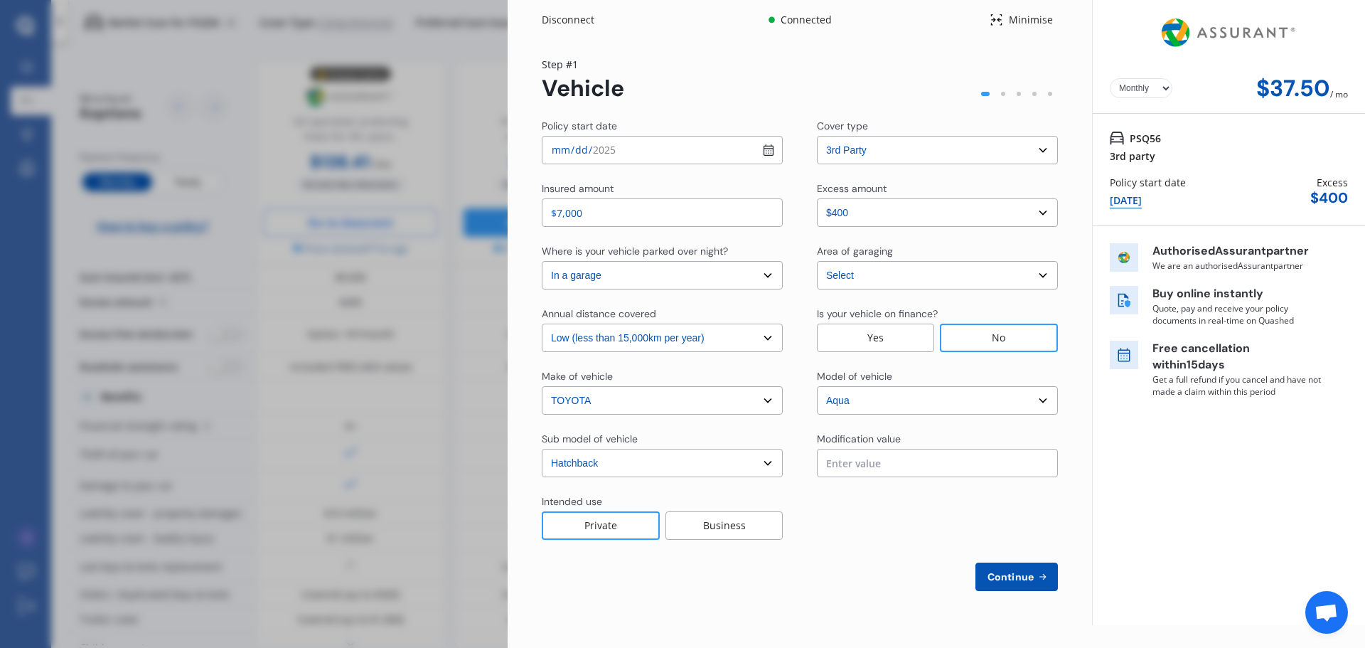
click at [909, 154] on select "Select cover type 3rd Party Full" at bounding box center [937, 150] width 241 height 28
select select "full"
click at [817, 136] on select "Select cover type 3rd Party Full" at bounding box center [937, 150] width 241 height 28
click at [1026, 579] on span "Continue" at bounding box center [1011, 576] width 52 height 11
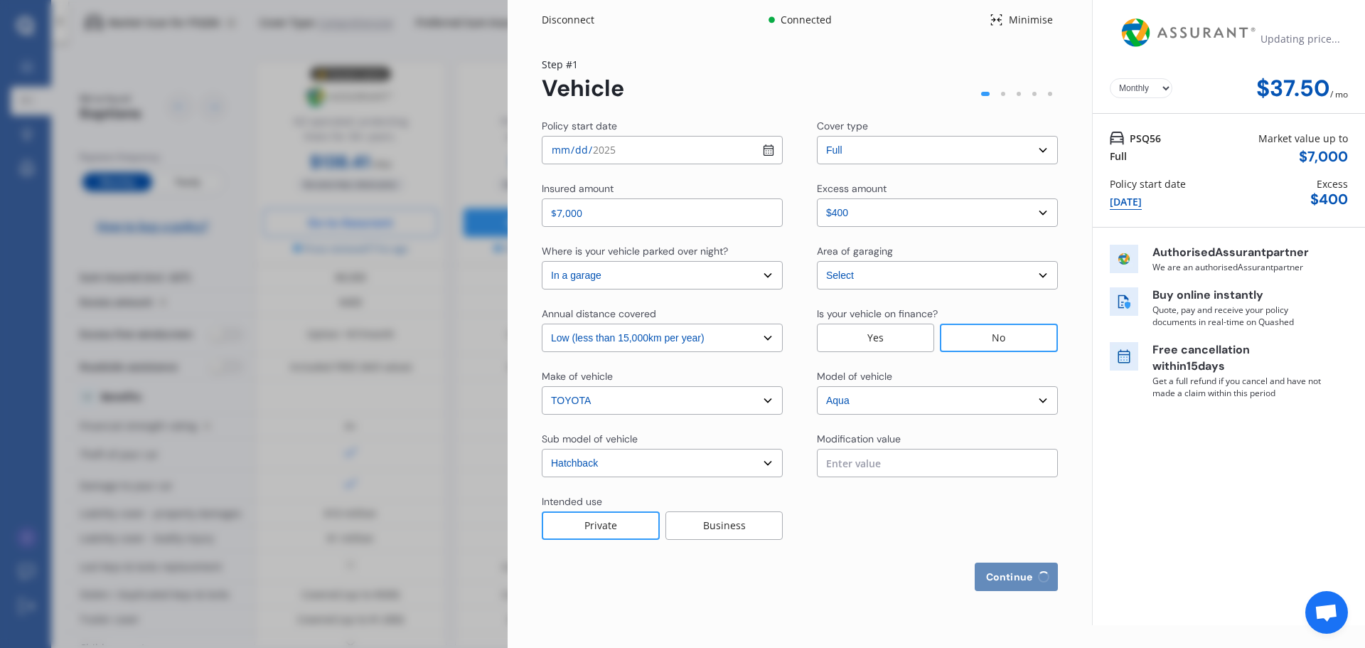
select select "Mr"
select select "14"
select select "03"
select select "2006"
select select "full"
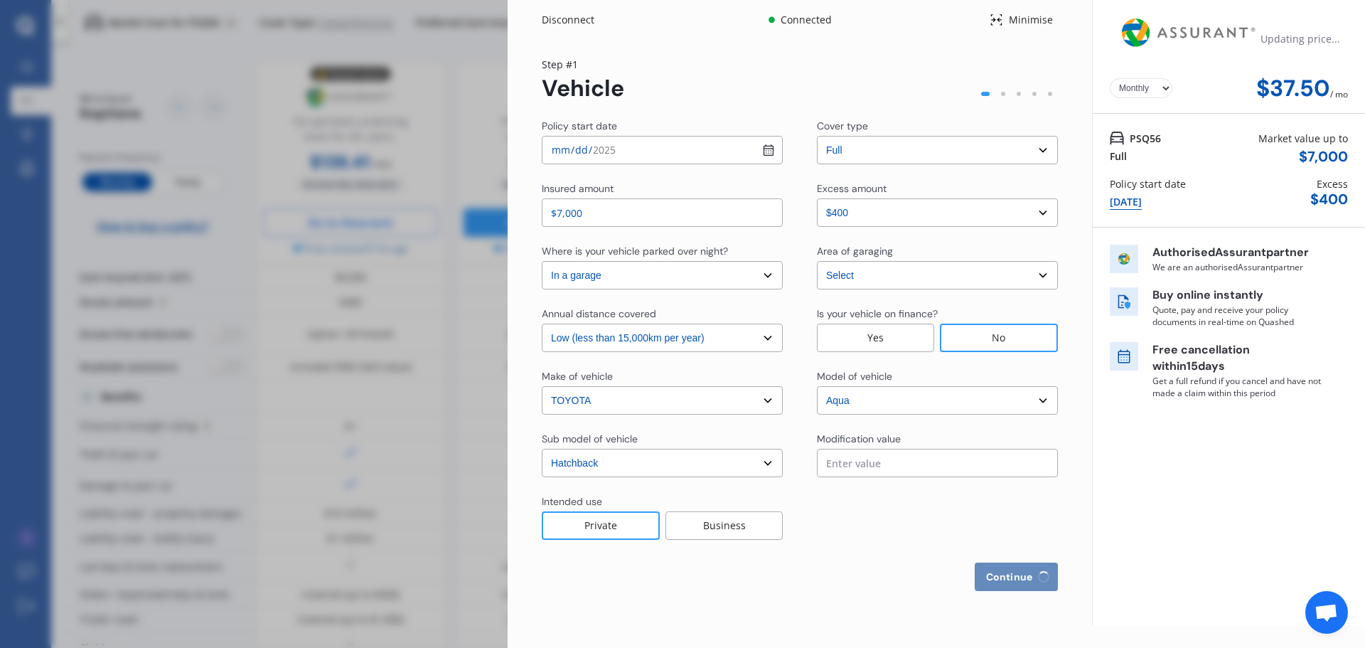
select select "less than 1 year"
select select "[GEOGRAPHIC_DATA]"
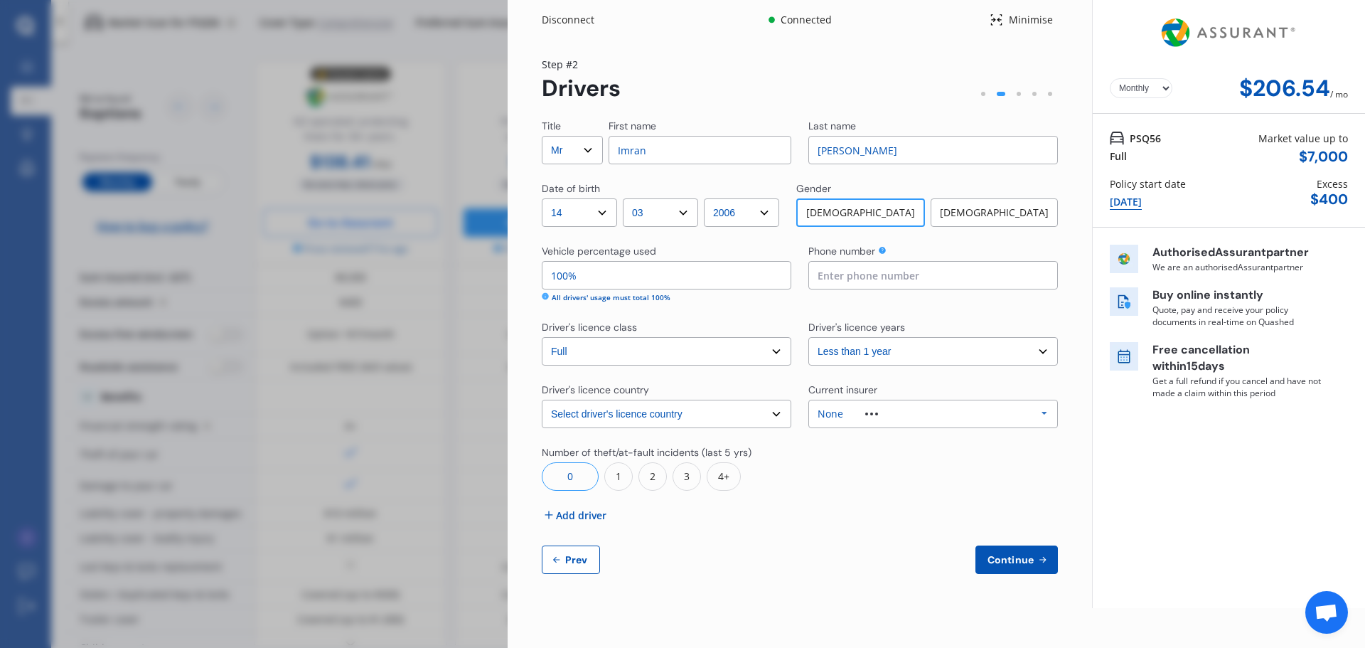
click at [526, 495] on div "Yearly Monthly $206.54 / mo Step # 2 Drivers Title Select Mr Mrs Miss Ms Dr Fir…" at bounding box center [800, 324] width 584 height 568
click at [454, 304] on div "Disconnect Connected Minimise Yearly Monthly $206.54 / mo Step # 2 Drivers Titl…" at bounding box center [682, 324] width 1365 height 648
click at [250, 207] on div "Disconnect Connected Minimise Yearly Monthly $206.54 / mo Step # 2 Drivers Titl…" at bounding box center [682, 324] width 1365 height 648
click at [556, 559] on icon at bounding box center [556, 560] width 6 height 6
select select "full"
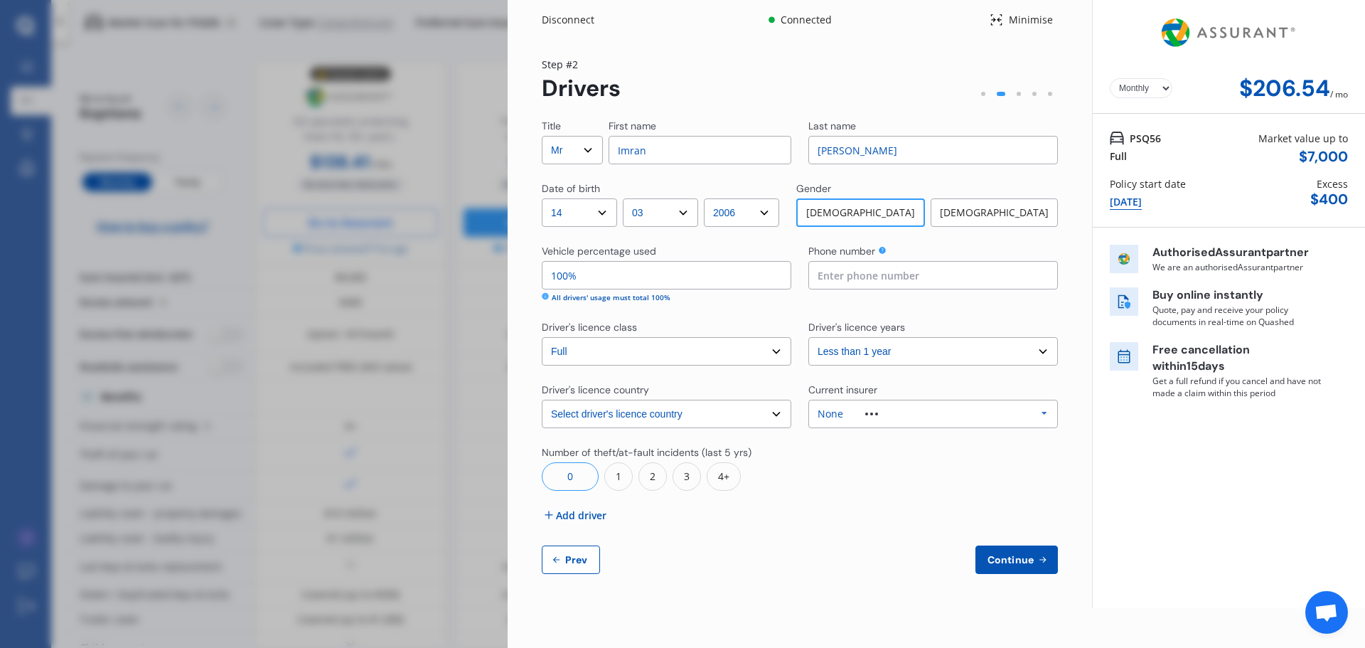
select select "0"
select select "In a garage"
select select "[GEOGRAPHIC_DATA]"
select select "15000"
select select "TOYOTA"
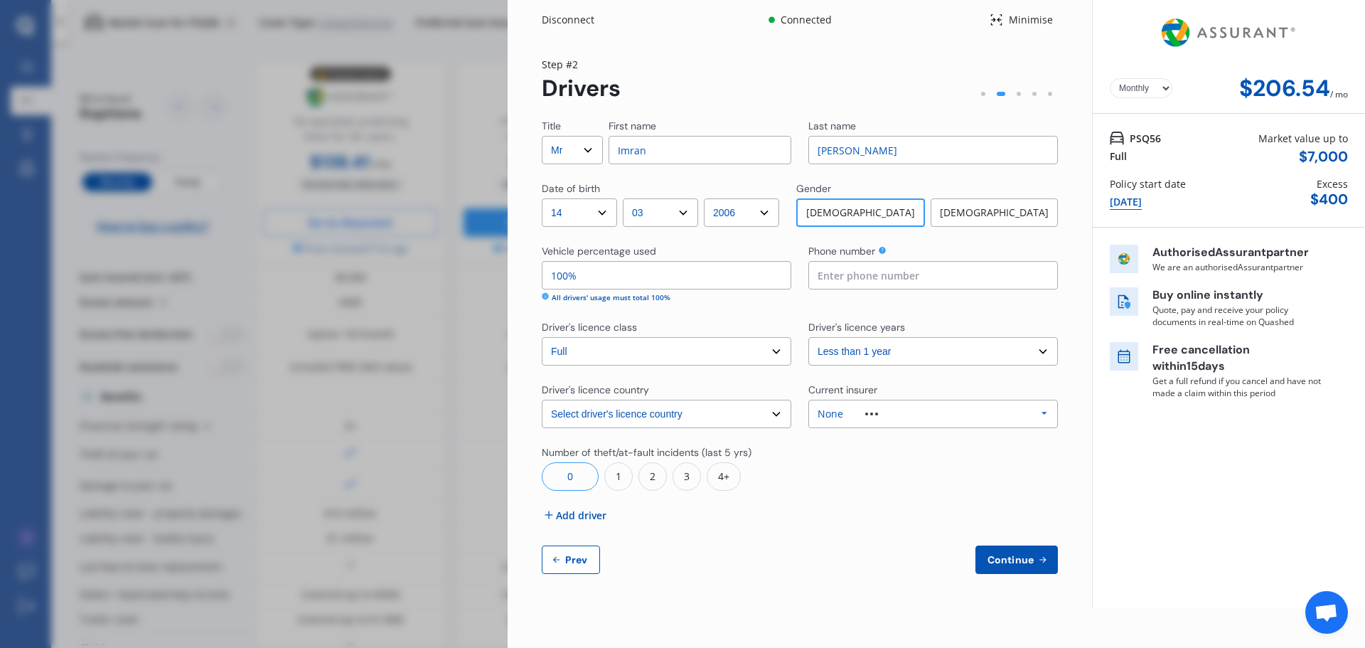
select select "AQUA"
select select "HATCHBACK"
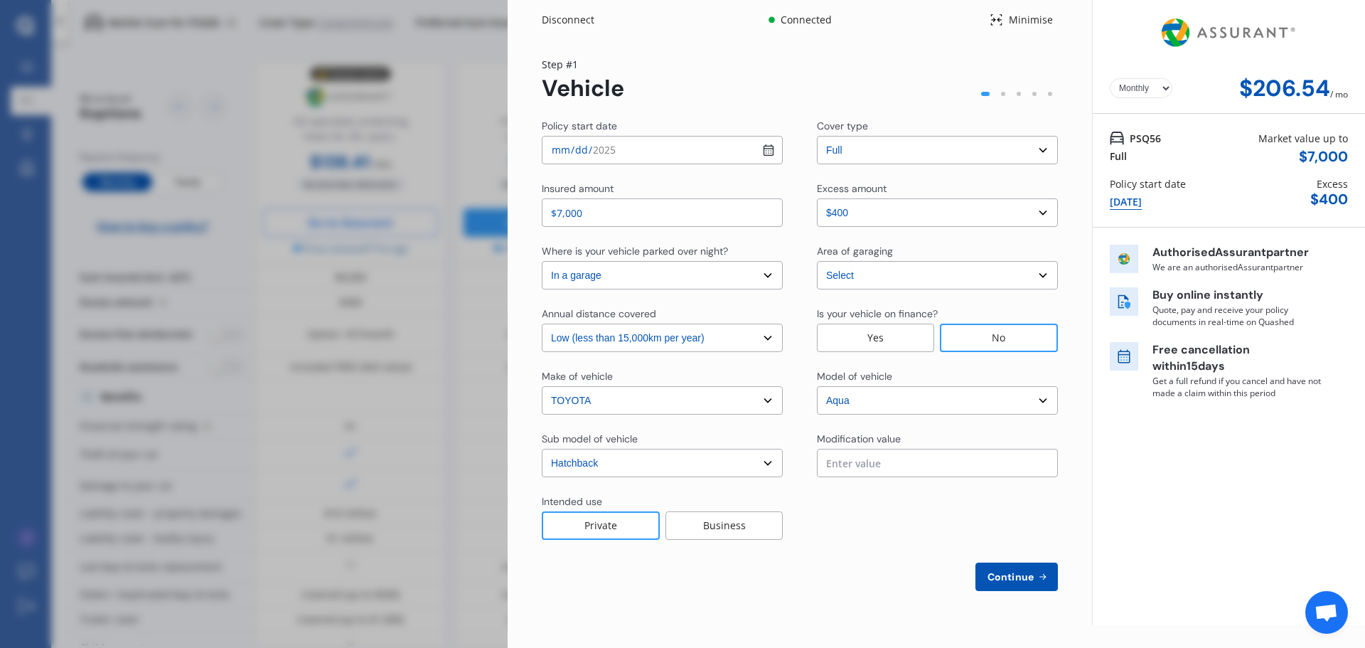
click at [330, 473] on div "Disconnect Connected Minimise Yearly Monthly $206.54 / mo Step # 1 Vehicle Poli…" at bounding box center [682, 324] width 1365 height 648
select select "Yearly"
select select "3rd party"
select select
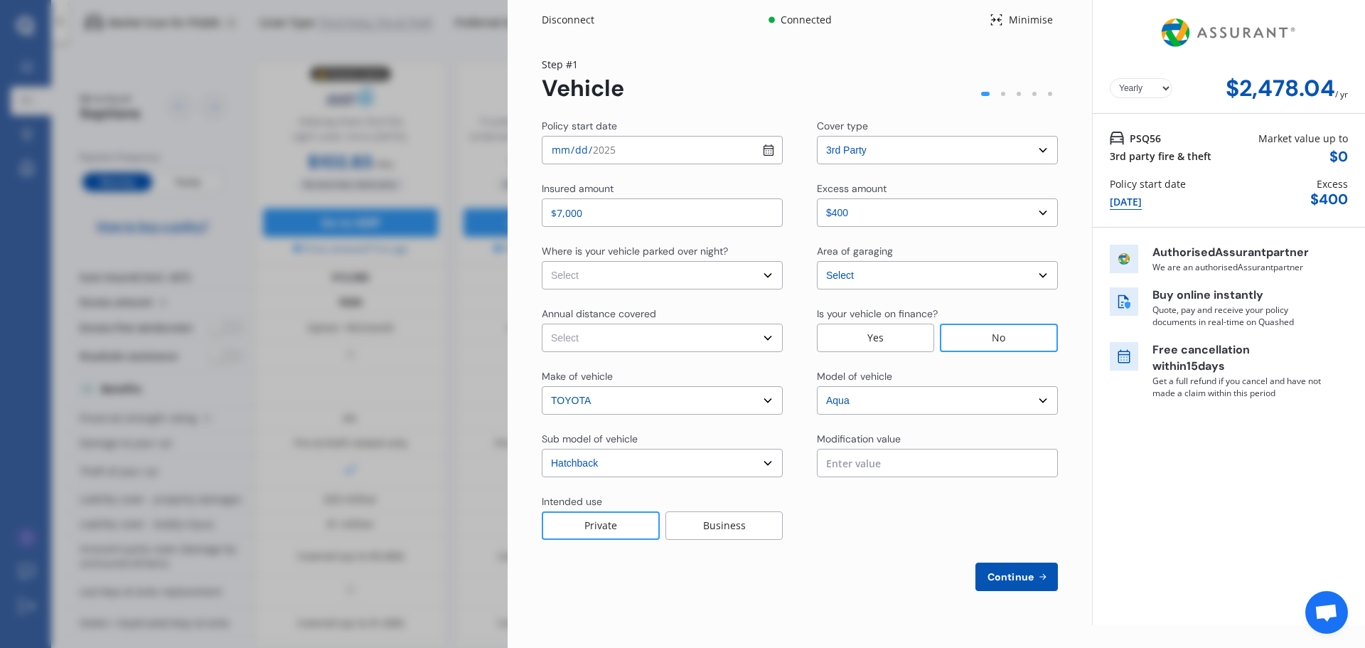
click at [277, 477] on div "Disconnect Connected Minimise Yearly Monthly $2,478.04 / yr Step # 1 Vehicle Po…" at bounding box center [682, 324] width 1365 height 648
click at [282, 477] on div "Disconnect Connected Minimise Yearly Monthly $2,478.04 / yr Step # 1 Vehicle Po…" at bounding box center [682, 324] width 1365 height 648
drag, startPoint x: 230, startPoint y: 458, endPoint x: 75, endPoint y: 203, distance: 298.4
click at [75, 203] on div "Disconnect Connected Minimise Yearly Monthly $2,478.04 / yr Step # 1 Vehicle Po…" at bounding box center [682, 324] width 1365 height 648
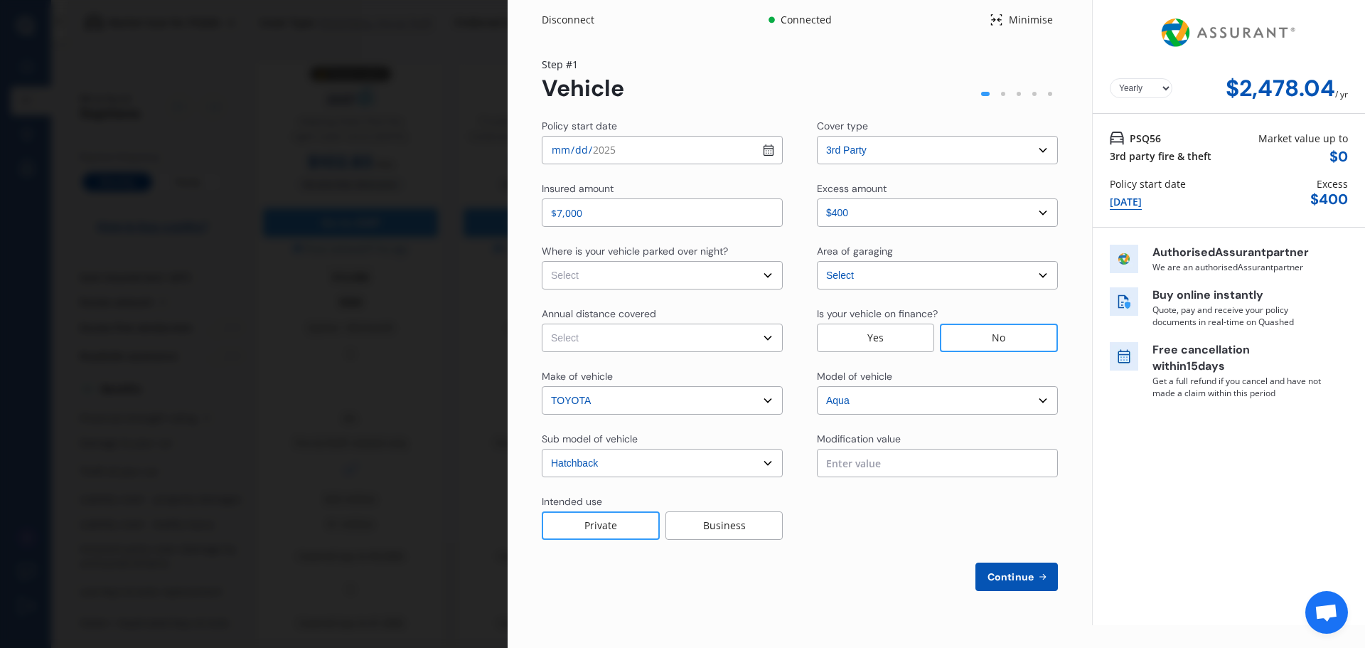
click at [192, 167] on div "Disconnect Connected Minimise Yearly Monthly $2,478.04 / yr Step # 1 Vehicle Po…" at bounding box center [682, 324] width 1365 height 648
drag, startPoint x: 343, startPoint y: 159, endPoint x: 766, endPoint y: 270, distance: 437.3
click at [491, 164] on div "Disconnect Connected Minimise Yearly Monthly $2,478.04 / yr Step # 1 Vehicle Po…" at bounding box center [682, 324] width 1365 height 648
click at [857, 159] on select "Select cover type 3rd Party Full" at bounding box center [937, 150] width 241 height 28
select select "full"
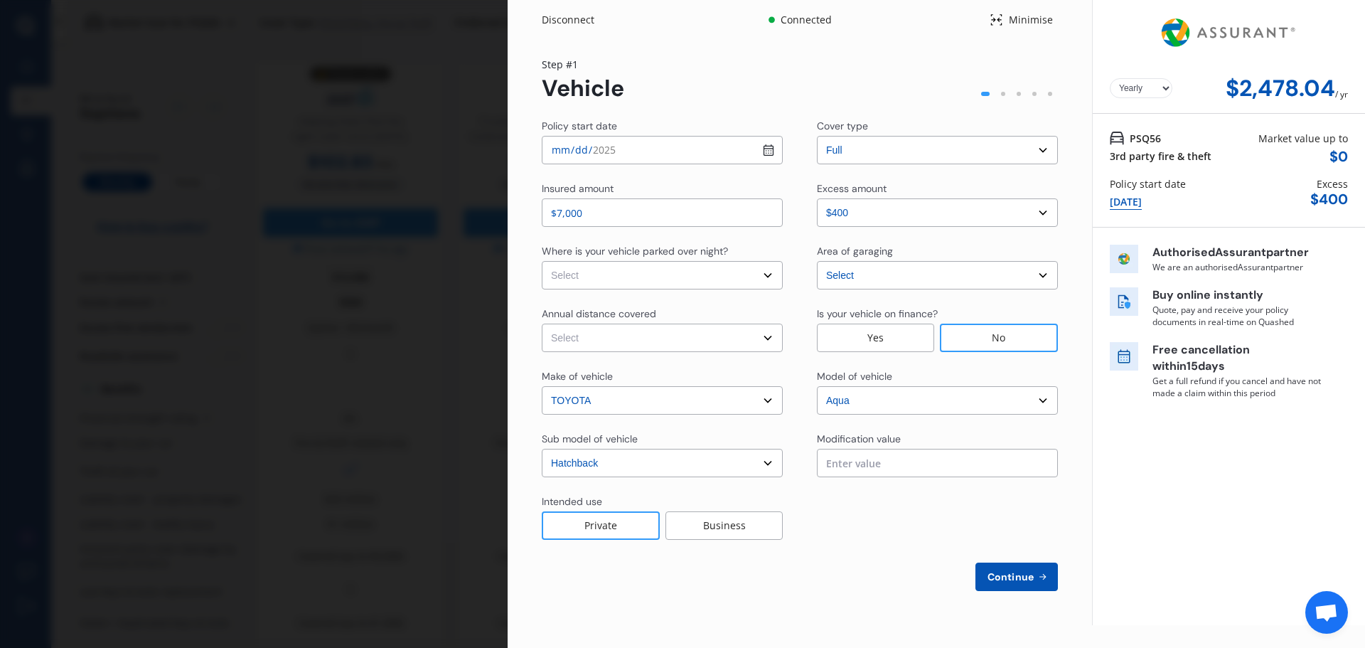
click at [817, 136] on select "Select cover type 3rd Party Full" at bounding box center [937, 150] width 241 height 28
click at [663, 218] on input "$7,000" at bounding box center [662, 212] width 241 height 28
type input "$7"
type input "$8,000"
click at [1137, 91] on select "Yearly Monthly" at bounding box center [1141, 88] width 63 height 20
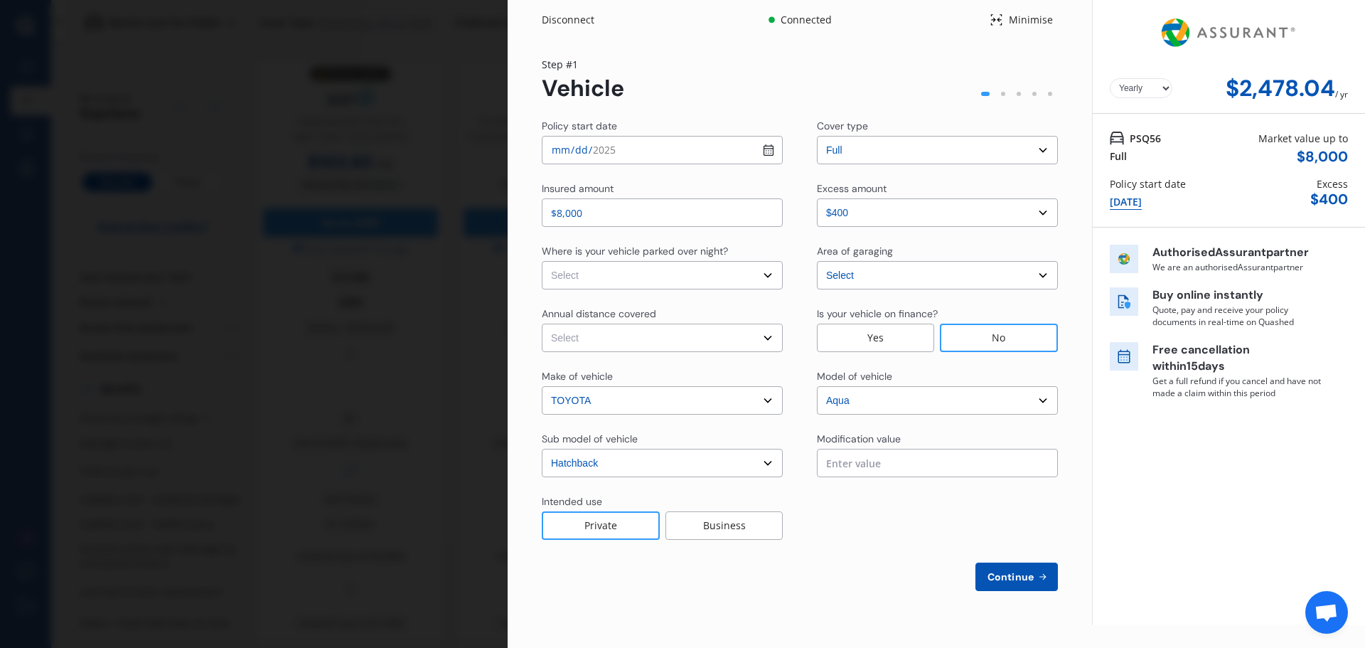
select select "Monthly"
click at [1110, 78] on select "Yearly Monthly" at bounding box center [1141, 88] width 63 height 20
click at [1019, 571] on button "Continue" at bounding box center [1016, 576] width 82 height 28
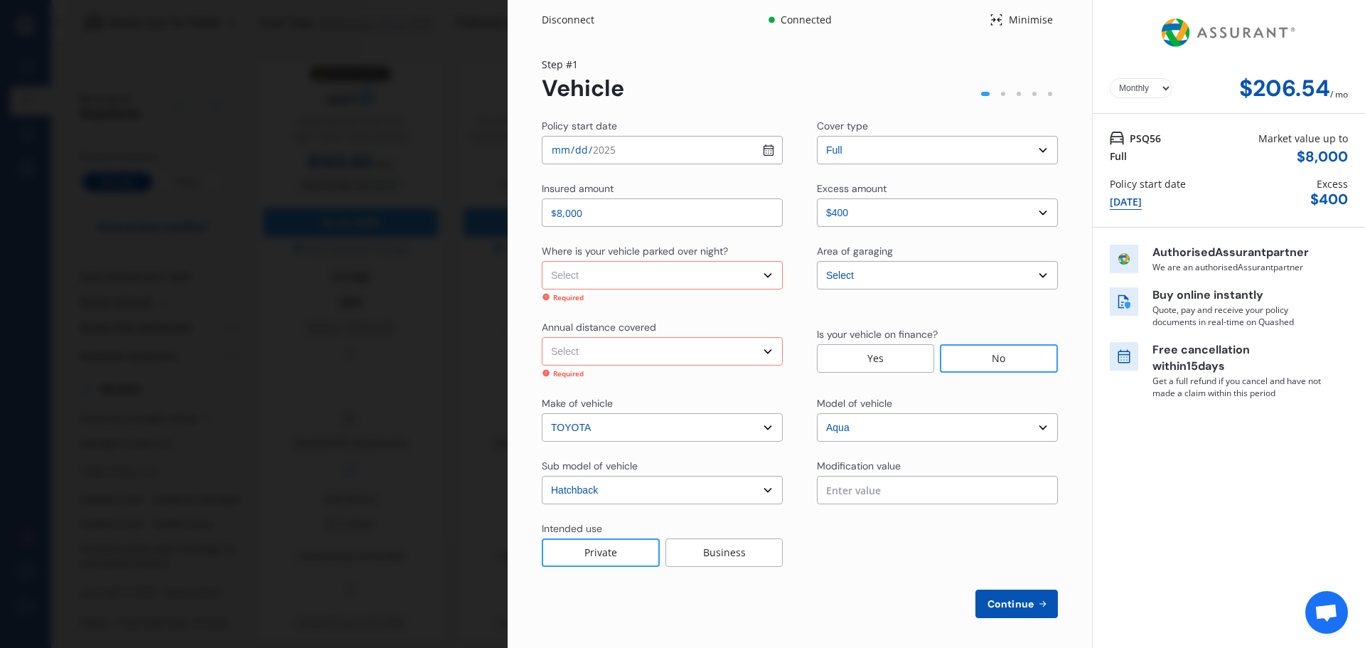
click at [1029, 614] on button "Continue" at bounding box center [1016, 603] width 82 height 28
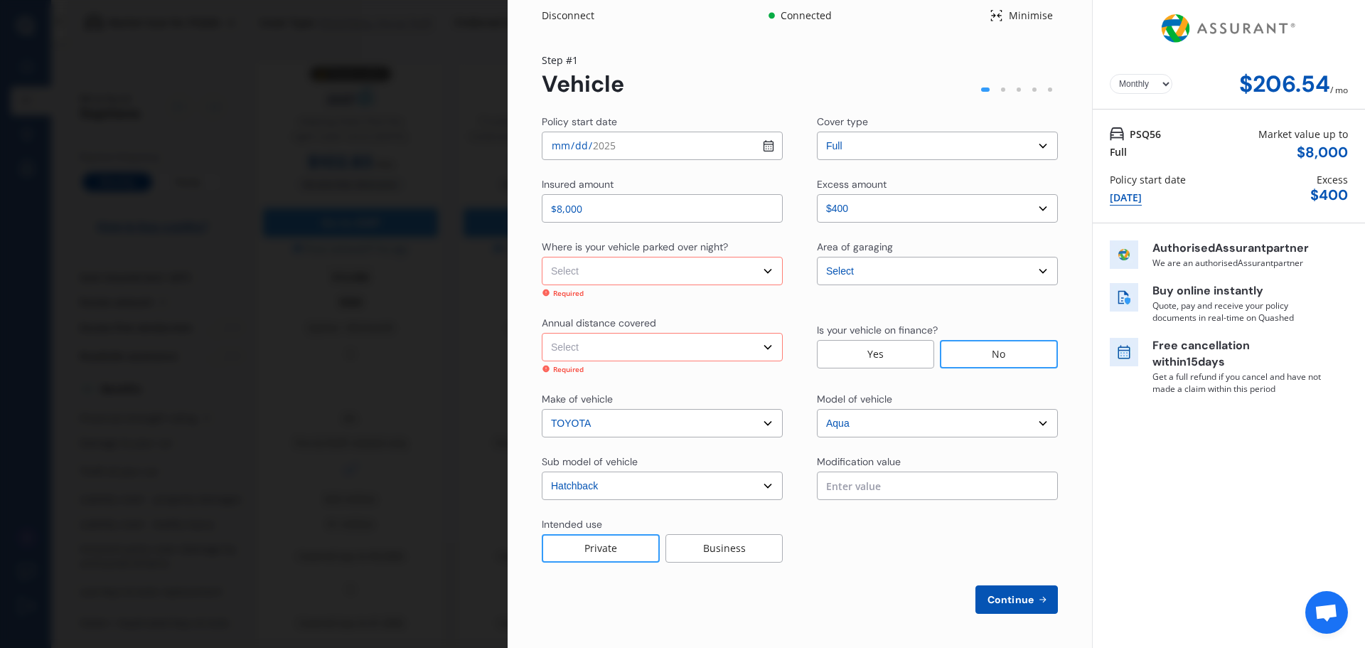
click at [680, 276] on select "Select In a garage On own property On street or road" at bounding box center [662, 271] width 241 height 28
select select "In a garage"
click at [542, 261] on select "Select In a garage On own property On street or road" at bounding box center [662, 271] width 241 height 28
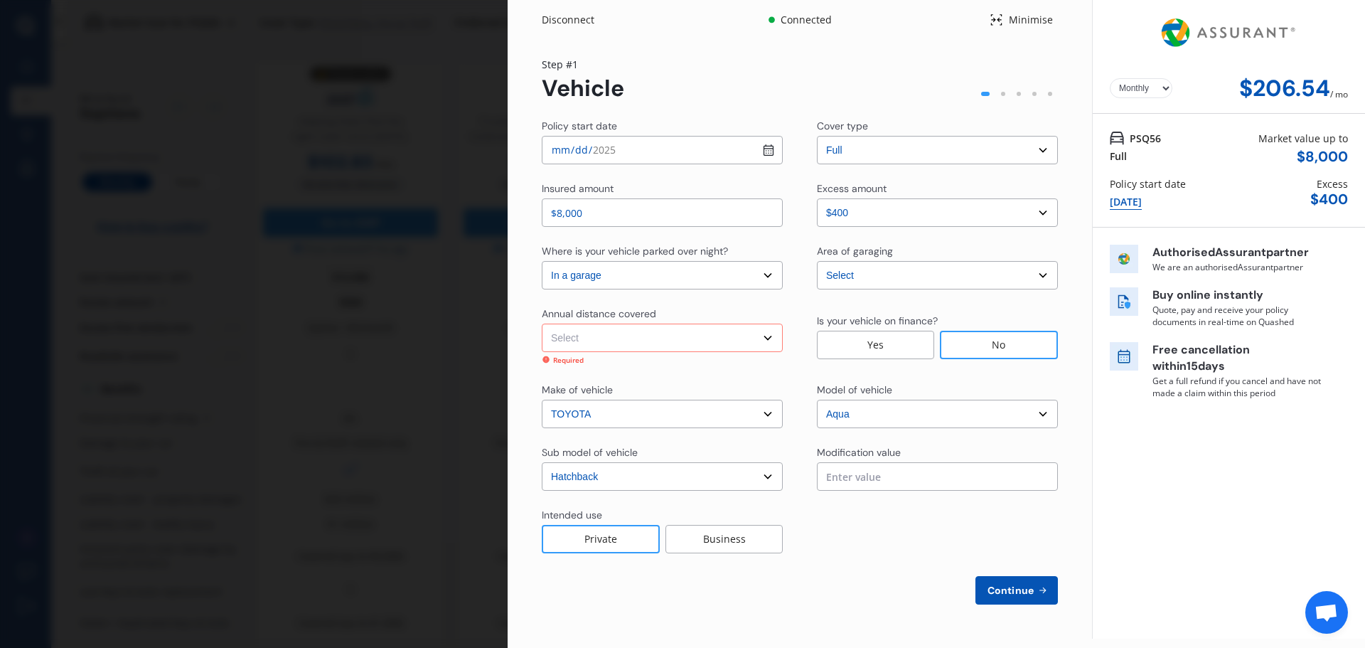
click at [655, 326] on select "Select Low (less than 15,000km per year) Average (15,000-30,000km per year) Hig…" at bounding box center [662, 337] width 241 height 28
select select "15000"
click at [542, 323] on select "Select Low (less than 15,000km per year) Average (15,000-30,000km per year) Hig…" at bounding box center [662, 337] width 241 height 28
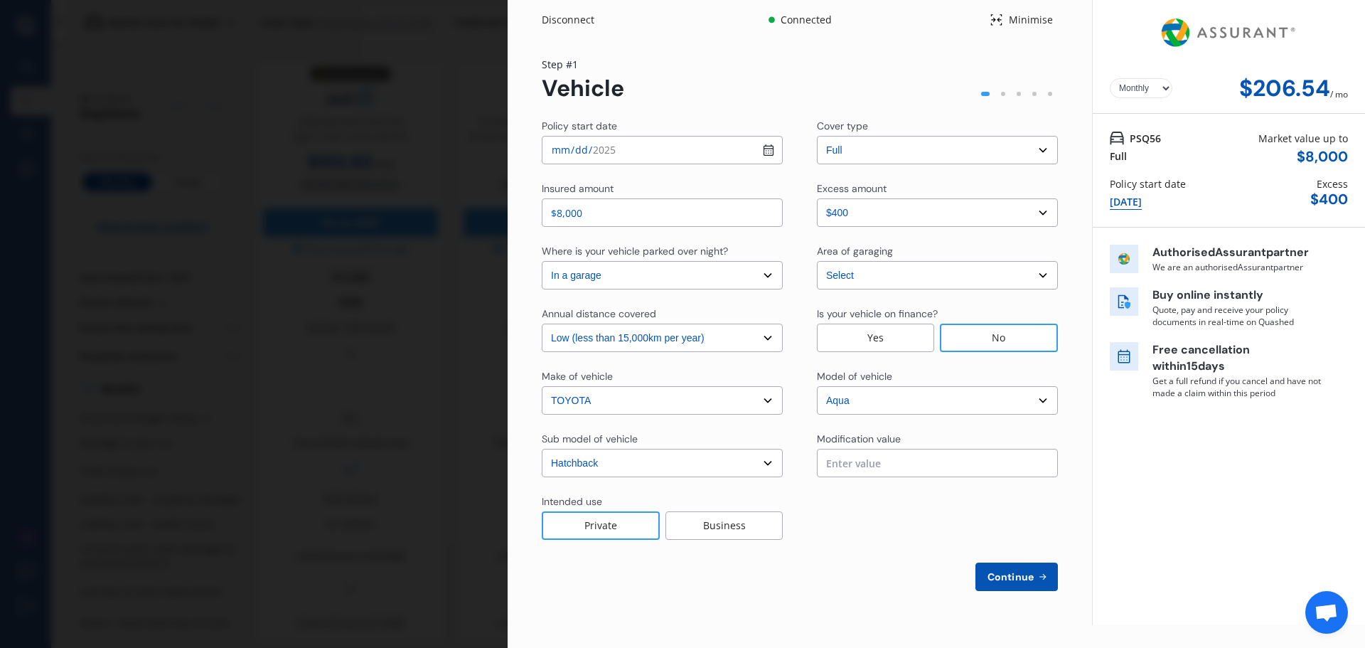
click at [1025, 568] on button "Continue" at bounding box center [1016, 576] width 82 height 28
select select "Mr"
select select "14"
select select "03"
select select "2006"
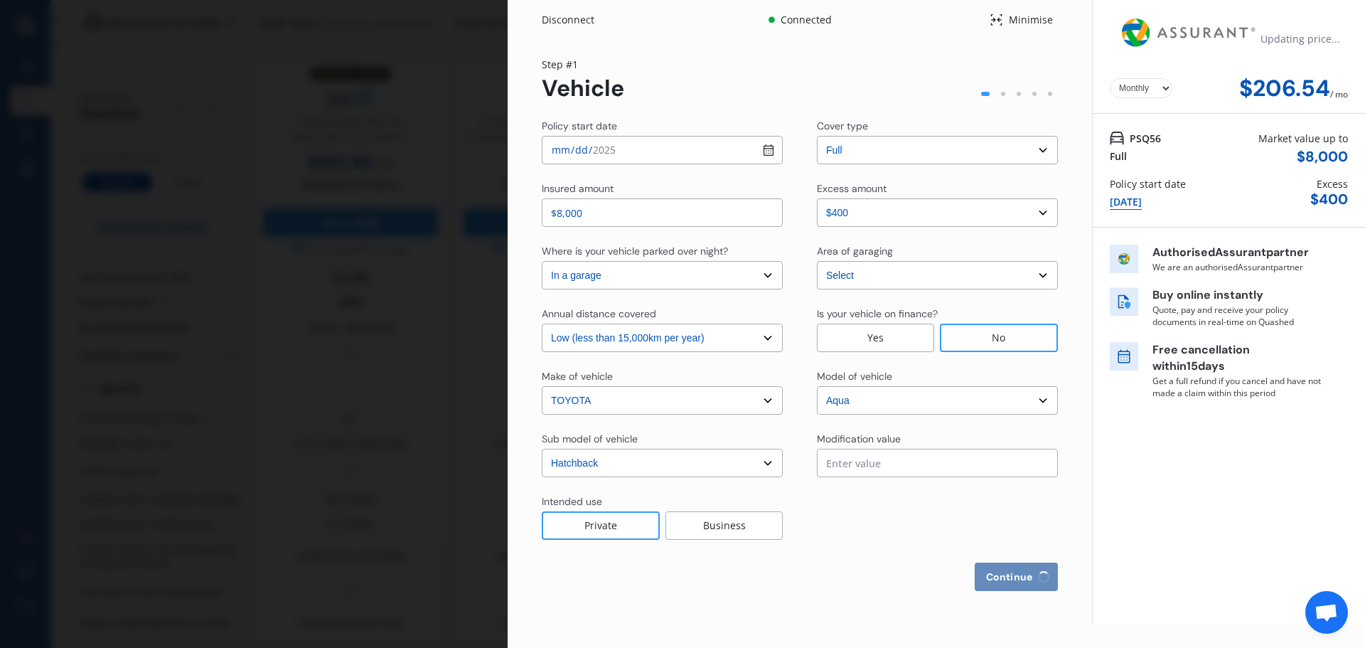
select select "full"
select select "less than 1 year"
select select "[GEOGRAPHIC_DATA]"
